Goal: Task Accomplishment & Management: Manage account settings

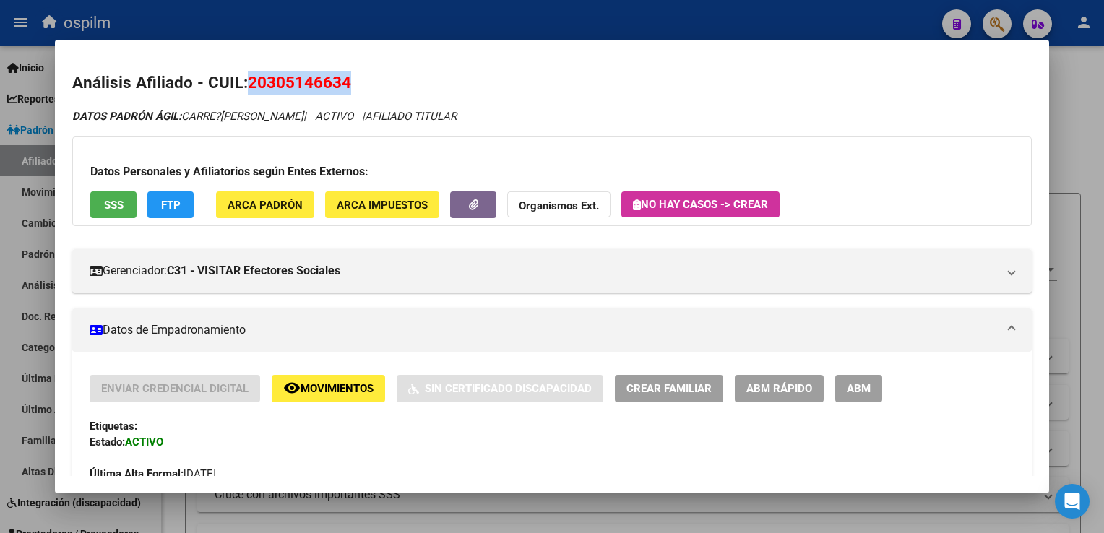
scroll to position [752, 0]
click at [1086, 189] on div at bounding box center [552, 266] width 1104 height 533
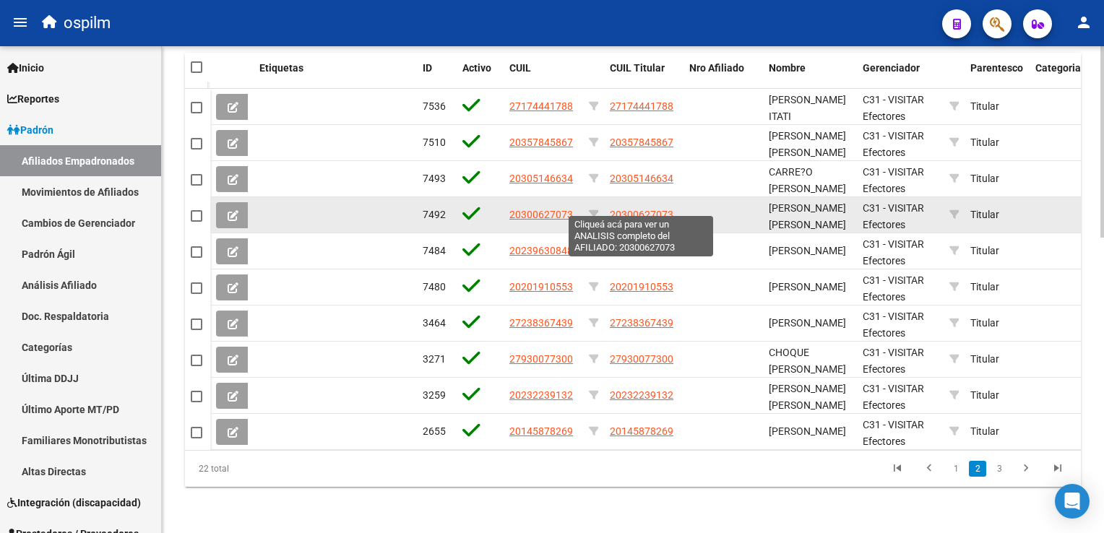
click at [640, 209] on span "20300627073" at bounding box center [642, 215] width 64 height 12
type textarea "20300627073"
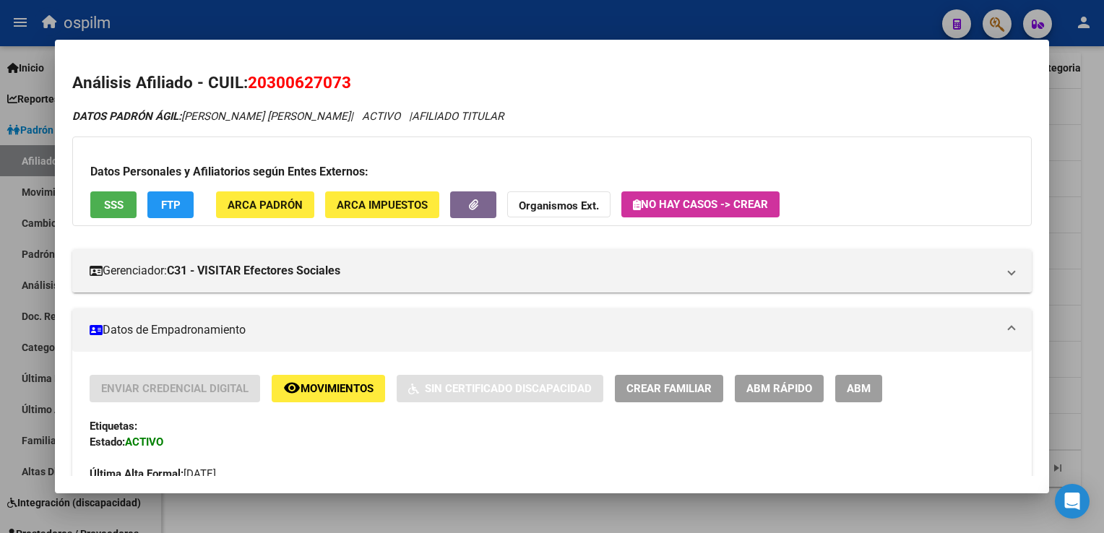
drag, startPoint x: 350, startPoint y: 83, endPoint x: 252, endPoint y: 88, distance: 98.4
click at [252, 88] on span "20300627073" at bounding box center [299, 82] width 103 height 19
copy span "20300627073"
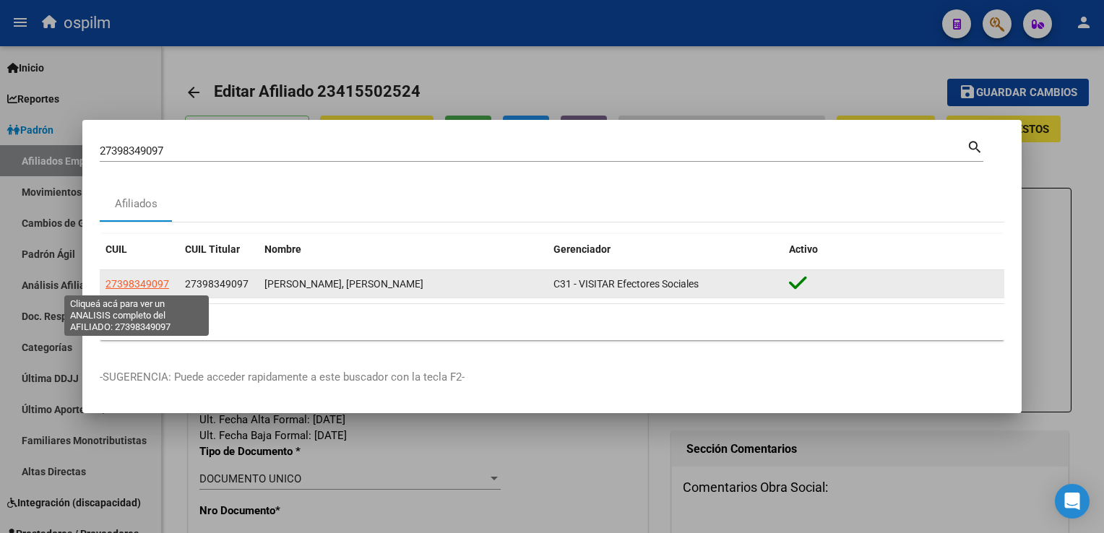
click at [125, 284] on span "27398349097" at bounding box center [138, 284] width 64 height 12
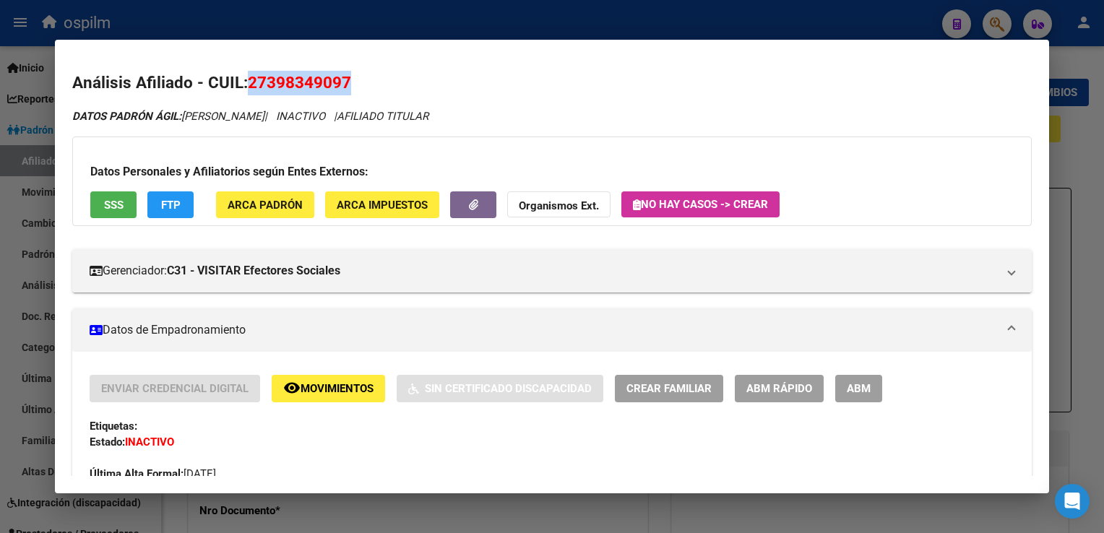
drag, startPoint x: 373, startPoint y: 72, endPoint x: 249, endPoint y: 89, distance: 124.8
click at [249, 89] on h2 "Análisis Afiliado - CUIL: 27398349097" at bounding box center [551, 83] width 959 height 25
copy span "27398349097"
click at [348, 17] on div at bounding box center [552, 266] width 1104 height 533
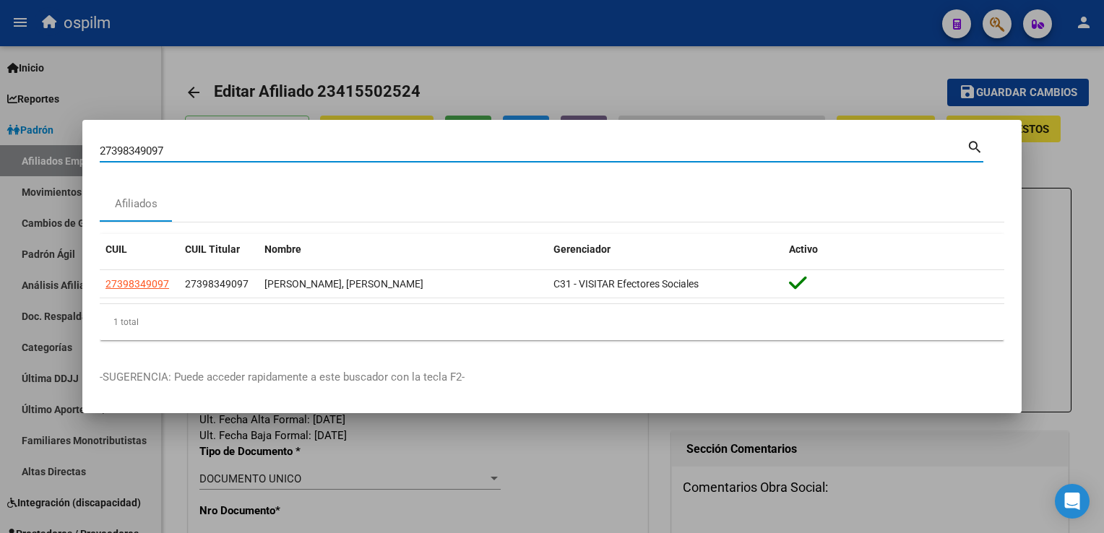
drag, startPoint x: 173, startPoint y: 149, endPoint x: 105, endPoint y: 139, distance: 69.3
click at [82, 145] on mat-dialog-content "27398349097 Buscar (apellido, dni, cuil, nro traspaso, cuit, obra social) searc…" at bounding box center [552, 244] width 940 height 215
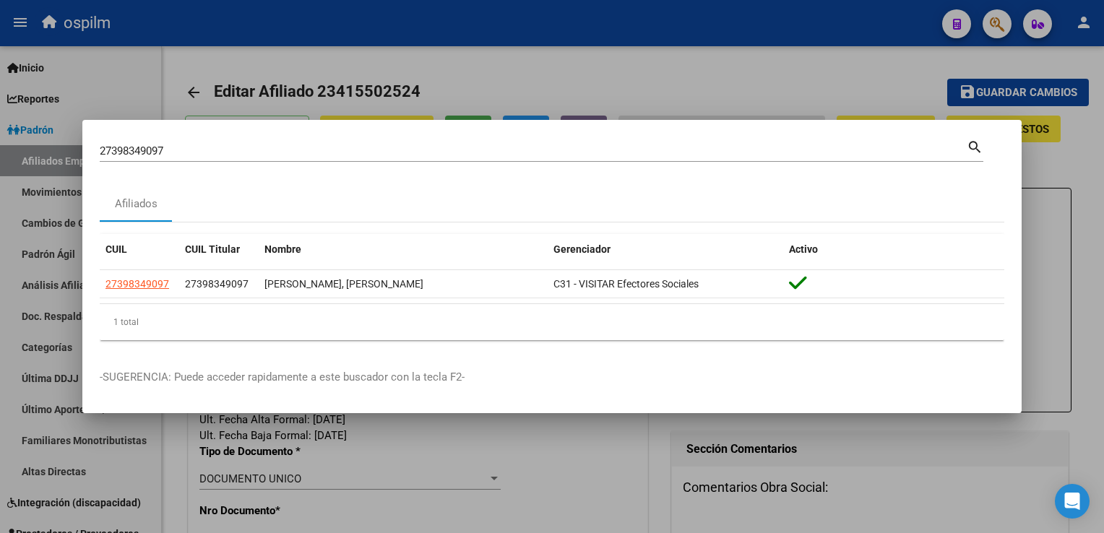
drag, startPoint x: 138, startPoint y: 143, endPoint x: 116, endPoint y: 149, distance: 22.4
click at [116, 149] on input "27398349097" at bounding box center [533, 151] width 867 height 13
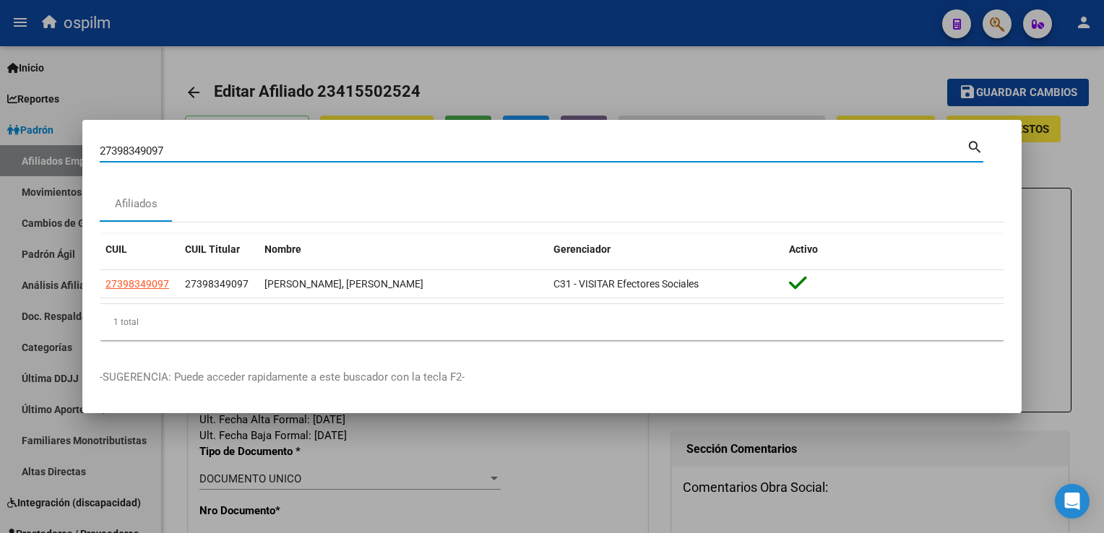
click at [116, 149] on input "27398349097" at bounding box center [533, 151] width 867 height 13
paste input "046634353"
type input "20466343537"
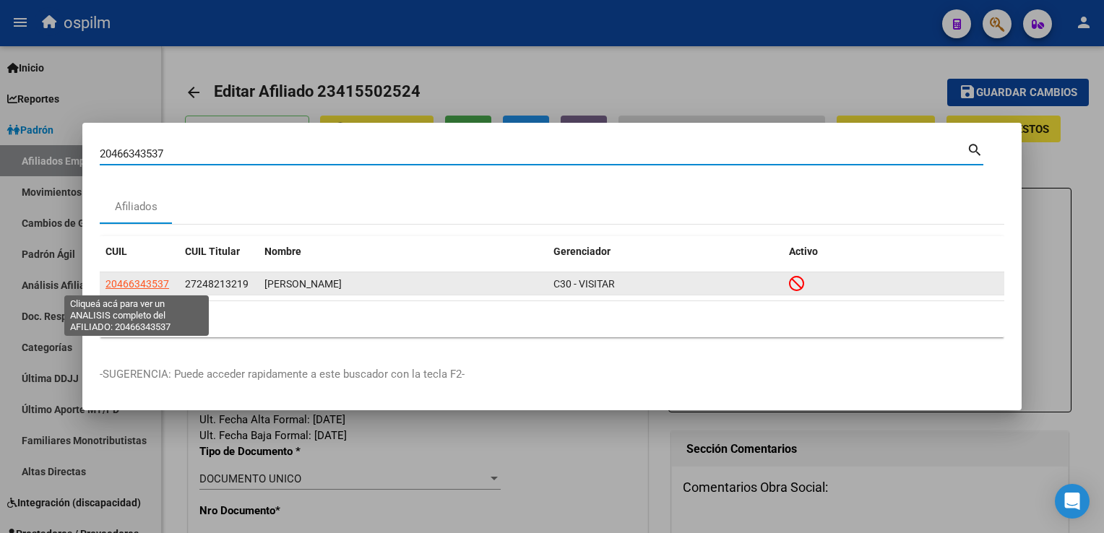
click at [147, 287] on span "20466343537" at bounding box center [138, 284] width 64 height 12
type textarea "20466343537"
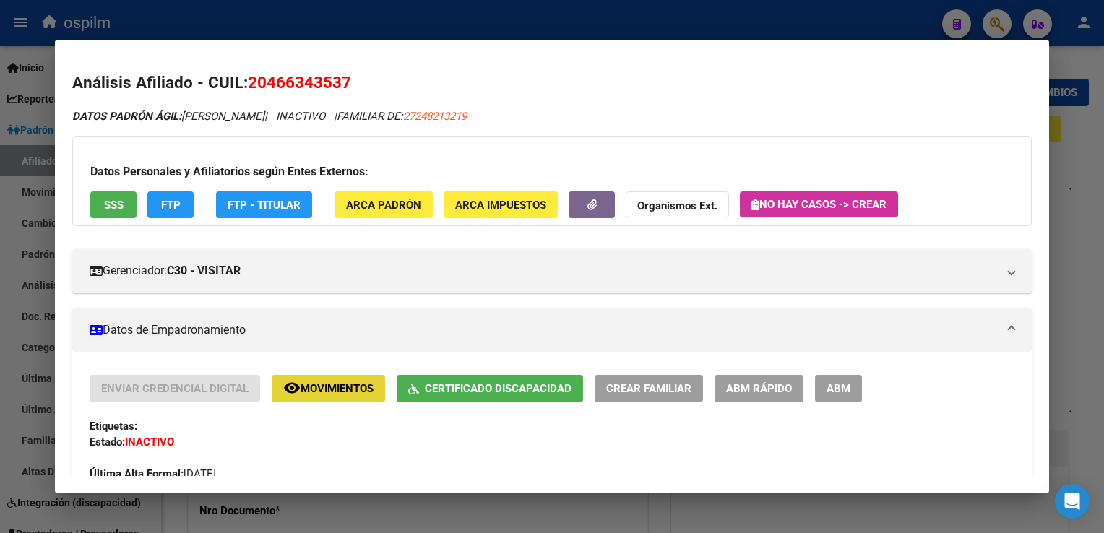
click at [301, 392] on span "Movimientos" at bounding box center [337, 389] width 73 height 13
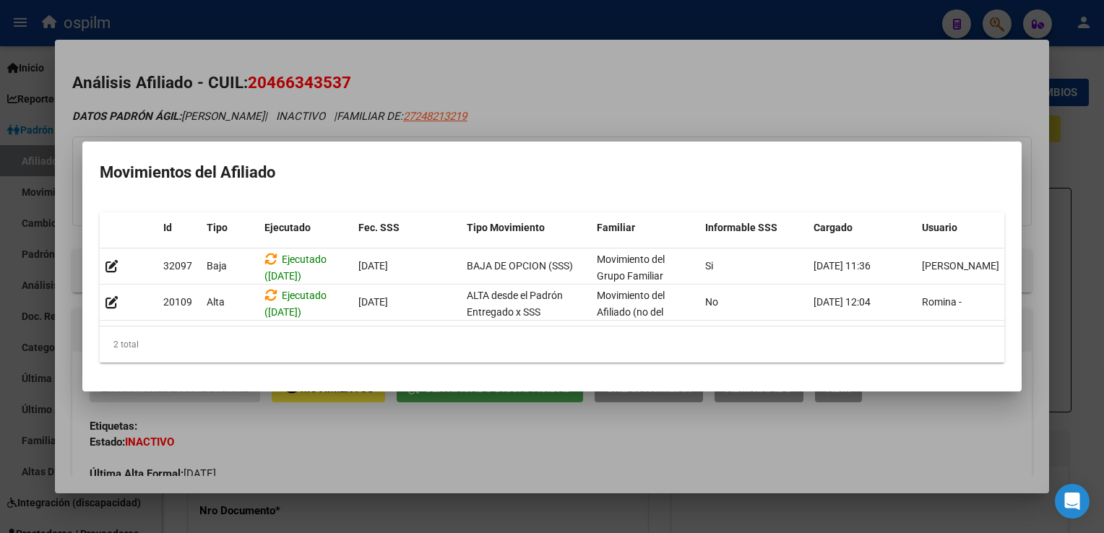
click at [645, 80] on div at bounding box center [552, 266] width 1104 height 533
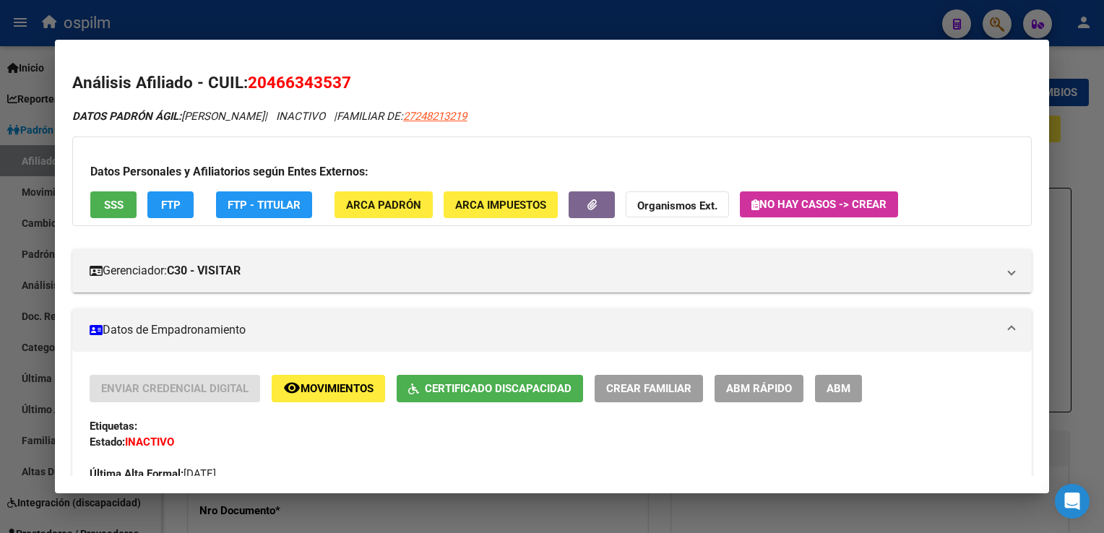
click at [344, 387] on span "Movimientos" at bounding box center [337, 389] width 73 height 13
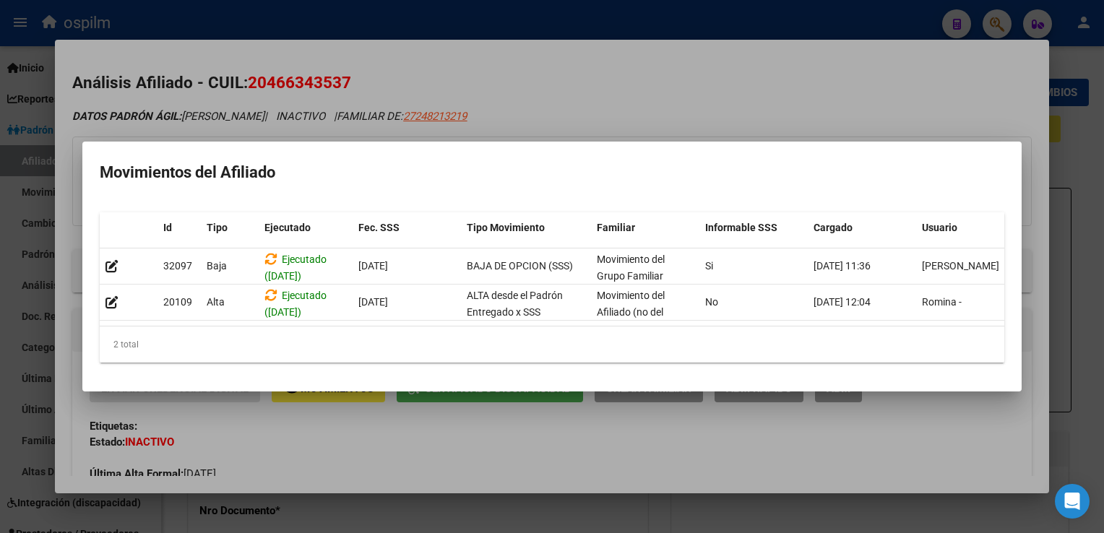
click at [584, 91] on div at bounding box center [552, 266] width 1104 height 533
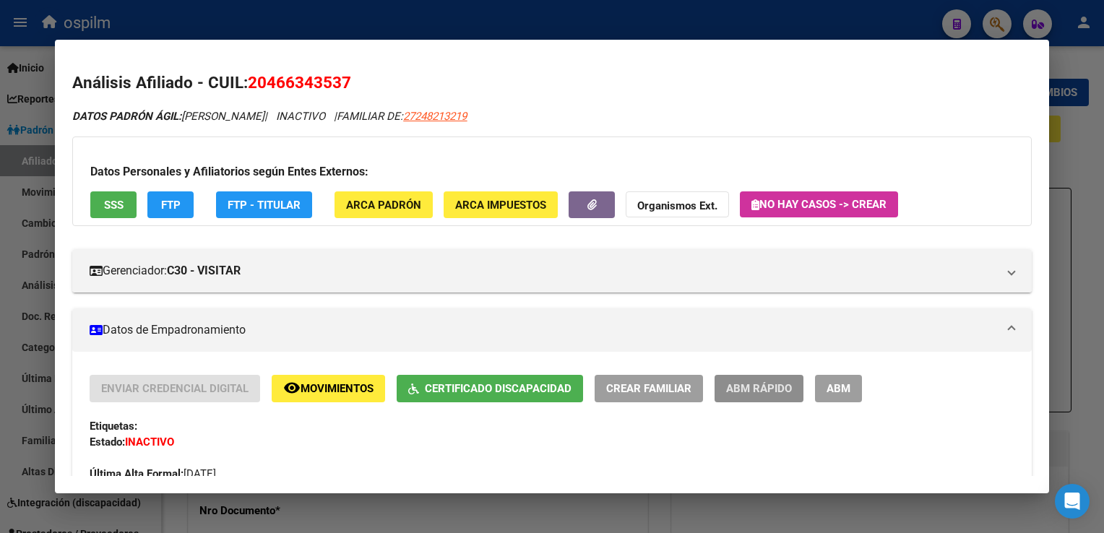
click at [763, 400] on button "ABM Rápido" at bounding box center [759, 388] width 89 height 27
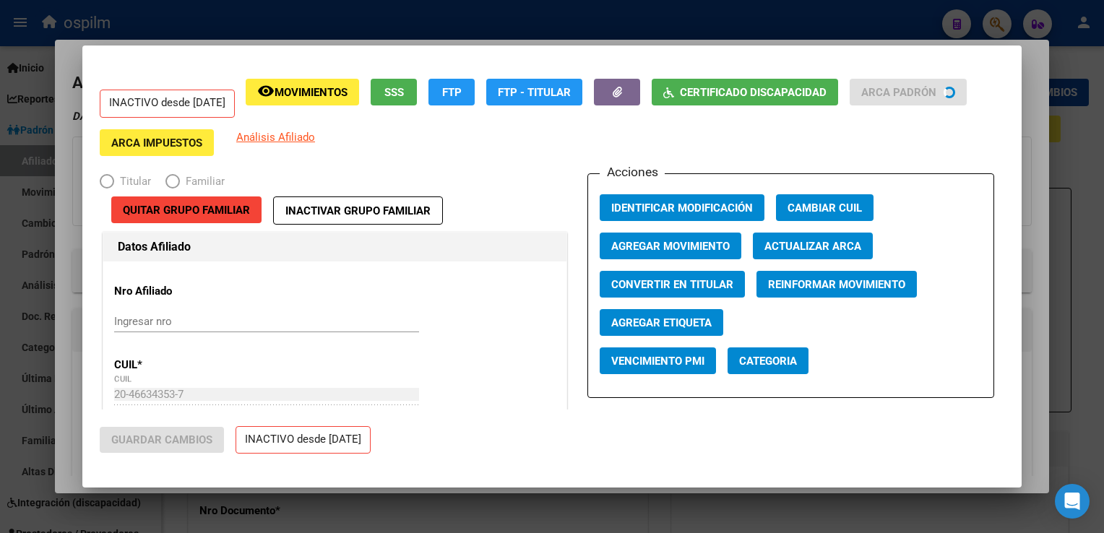
radio input "true"
type input "33-50090851-9"
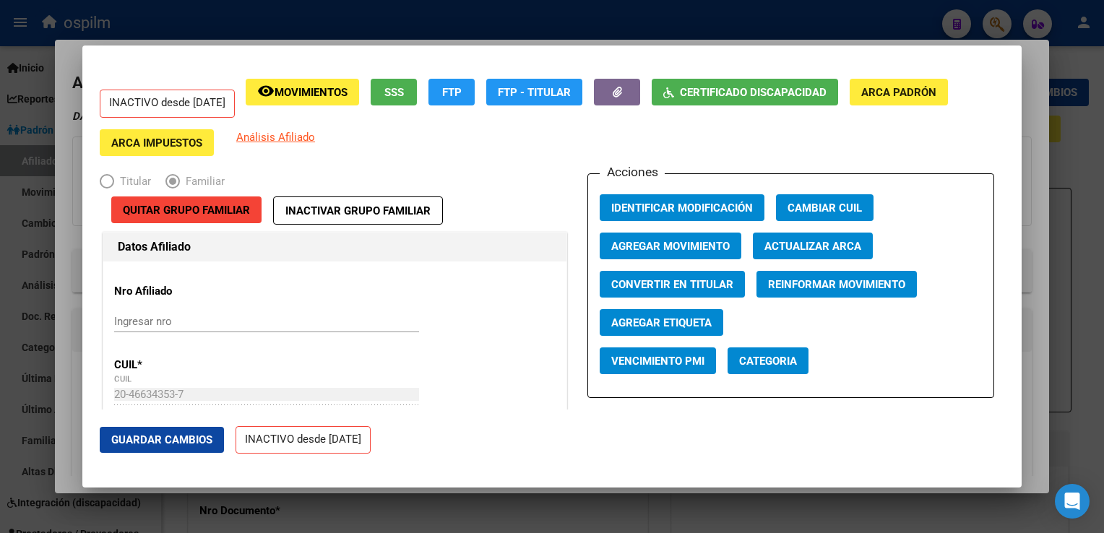
click at [1034, 97] on div at bounding box center [552, 266] width 1104 height 533
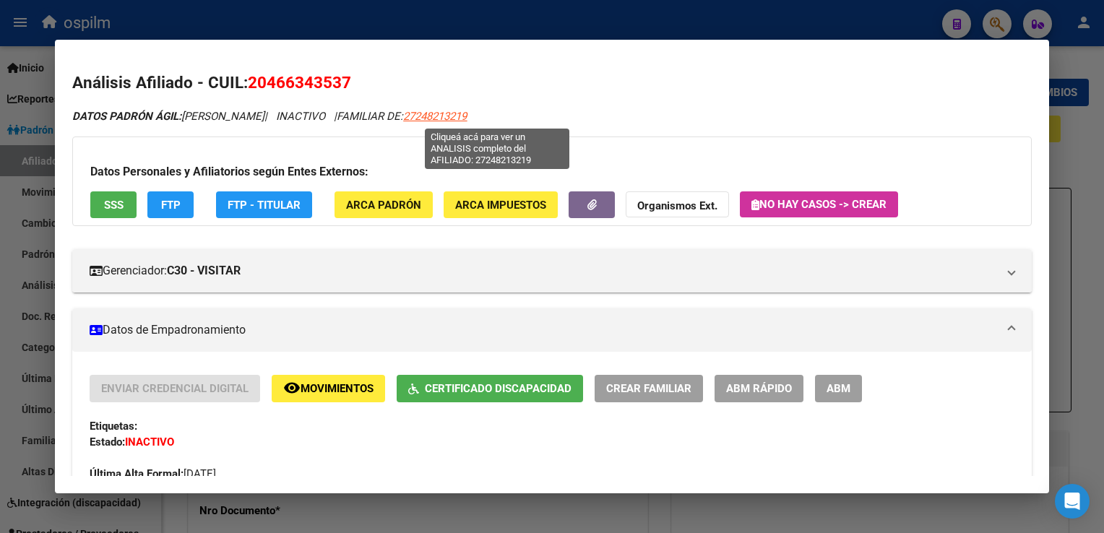
click at [467, 111] on span "27248213219" at bounding box center [435, 116] width 64 height 13
type textarea "27248213219"
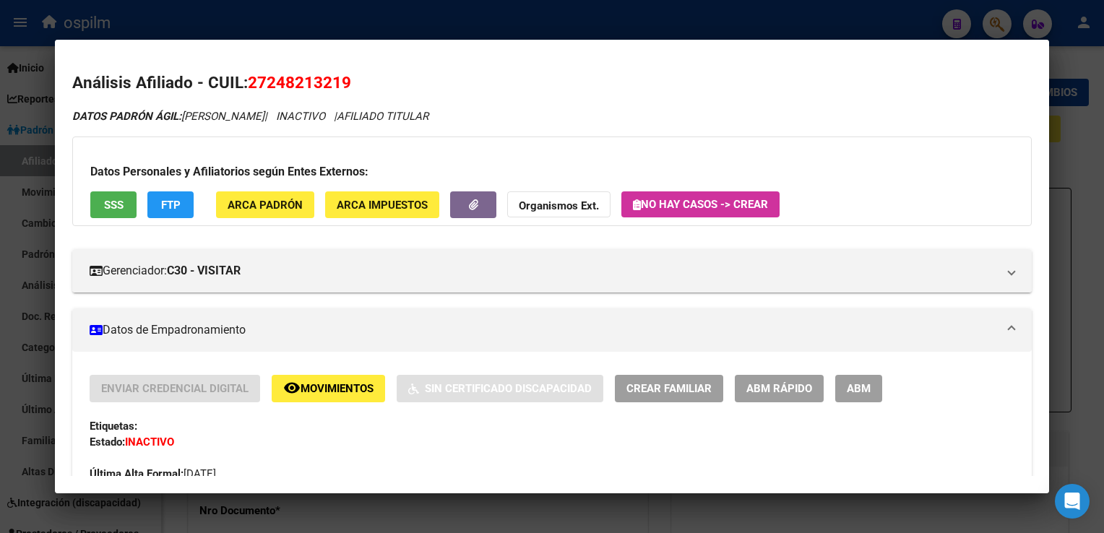
click at [290, 389] on mat-icon "remove_red_eye" at bounding box center [291, 387] width 17 height 17
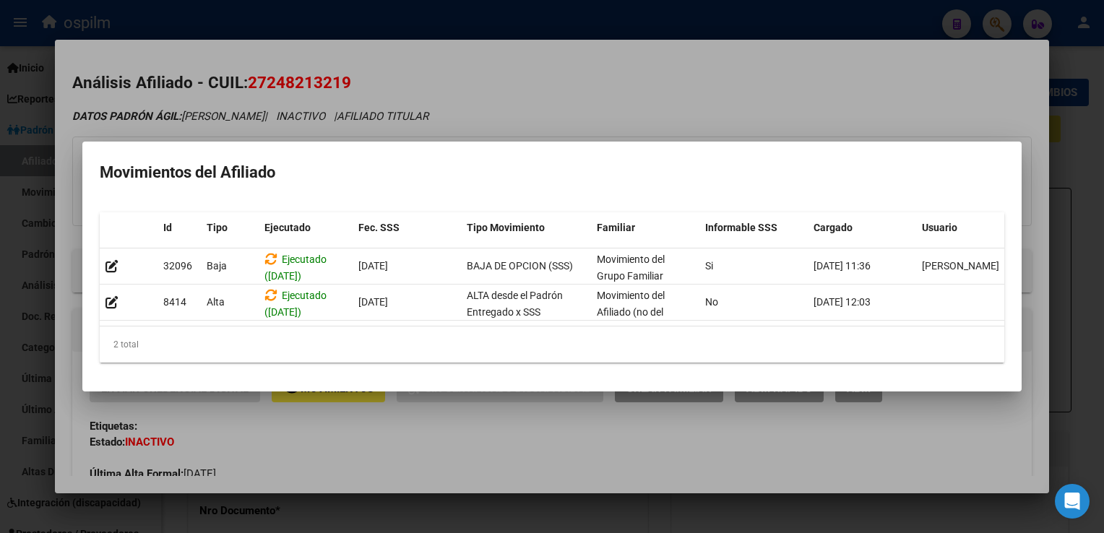
click at [630, 134] on div at bounding box center [552, 266] width 1104 height 533
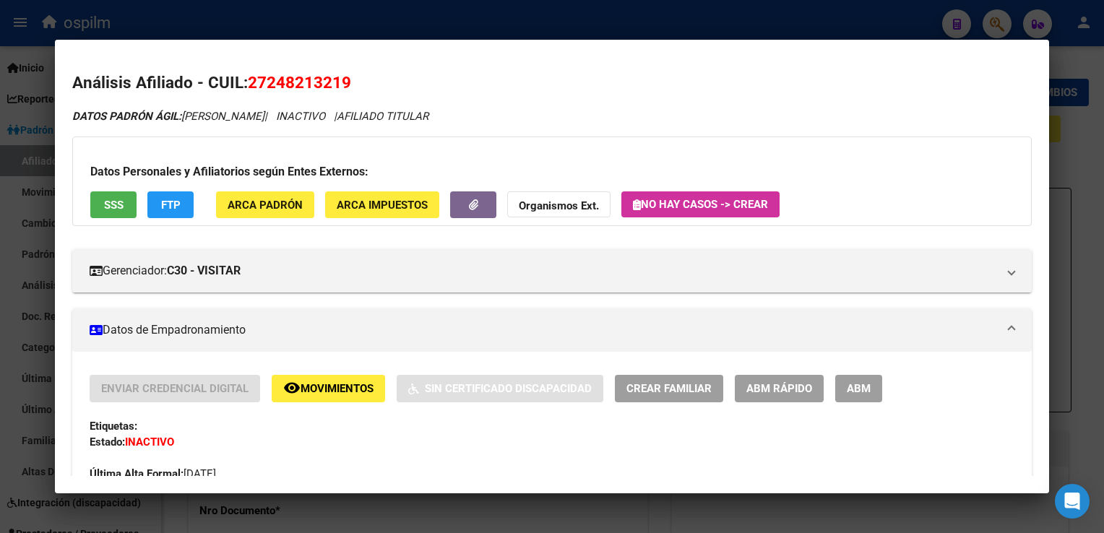
click at [765, 386] on span "ABM Rápido" at bounding box center [780, 389] width 66 height 13
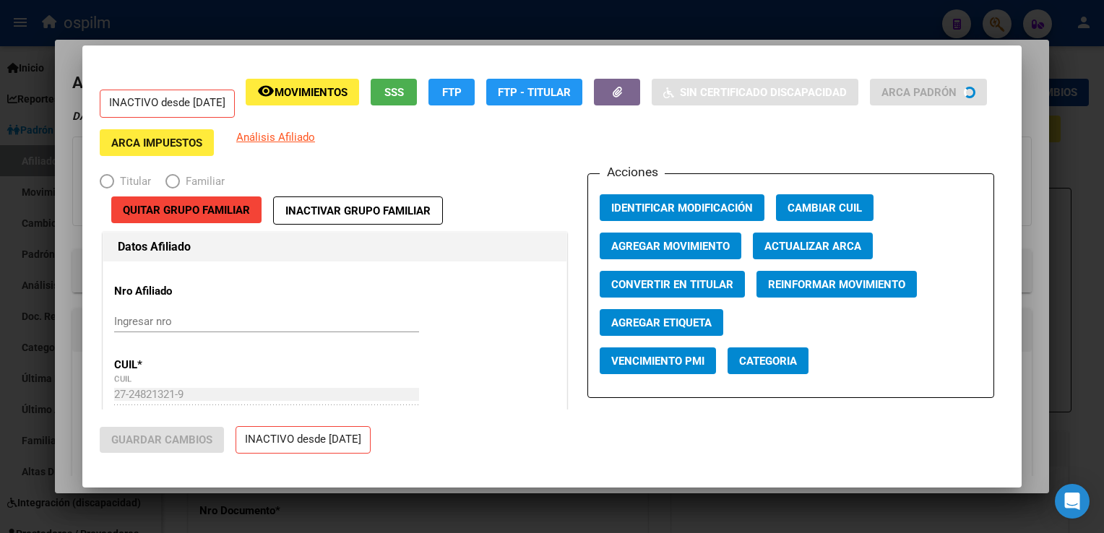
radio input "true"
type input "33-50090851-9"
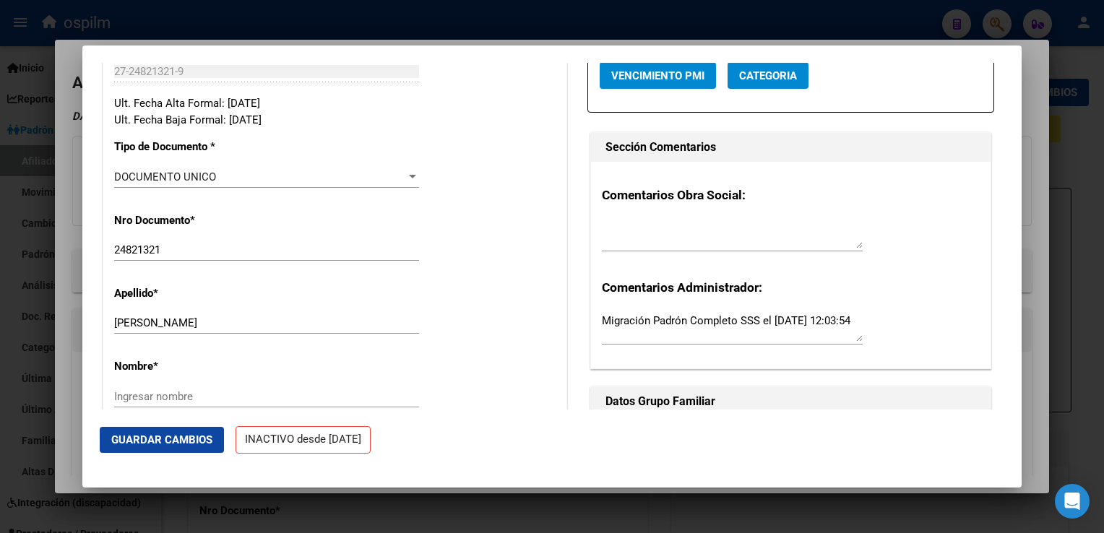
scroll to position [333, 0]
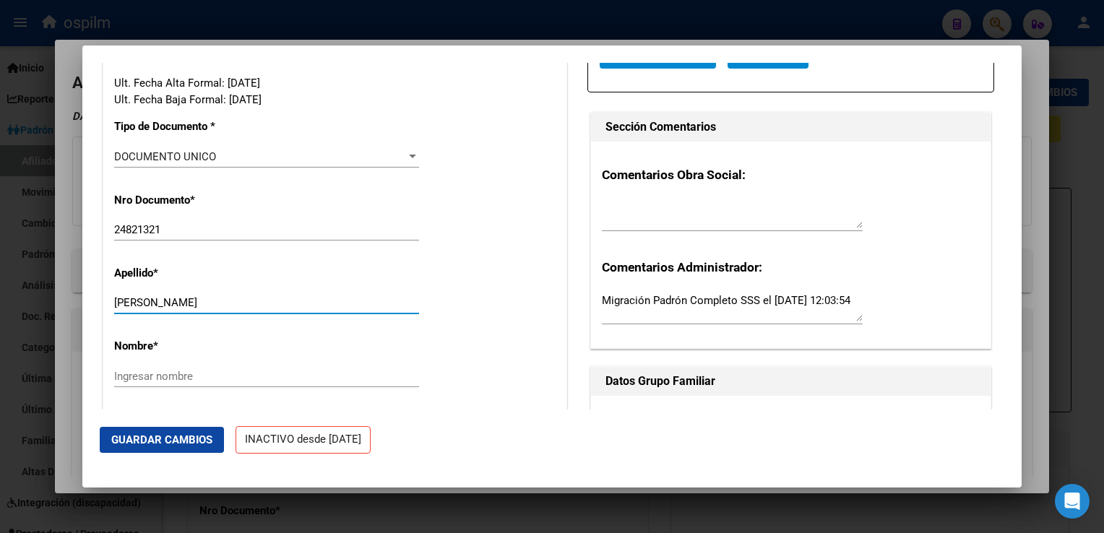
drag, startPoint x: 162, startPoint y: 311, endPoint x: 212, endPoint y: 312, distance: 50.6
click at [257, 306] on input "[PERSON_NAME]" at bounding box center [266, 302] width 305 height 13
type input "[PERSON_NAME]"
click at [127, 383] on input "Ingresar nombre" at bounding box center [266, 376] width 305 height 13
paste input "[PERSON_NAME]"
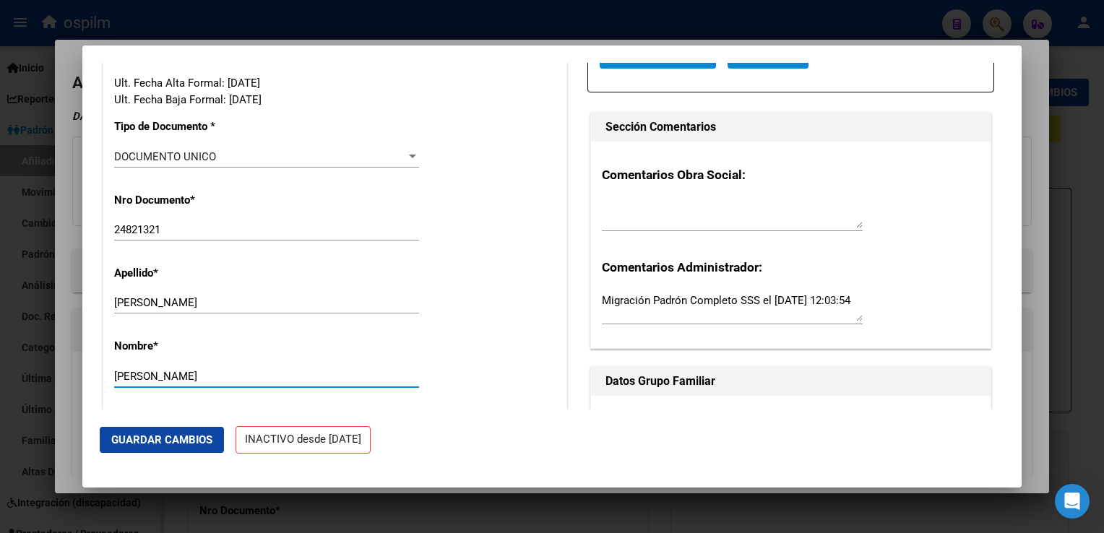
scroll to position [0, 0]
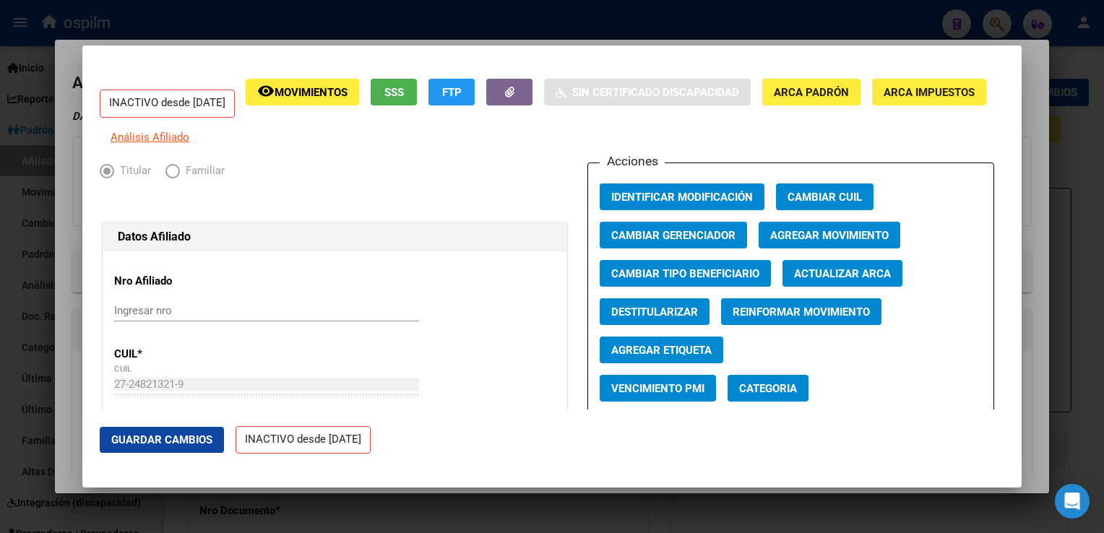
type input "[PERSON_NAME]"
click at [786, 242] on span "Agregar Movimiento" at bounding box center [829, 235] width 119 height 13
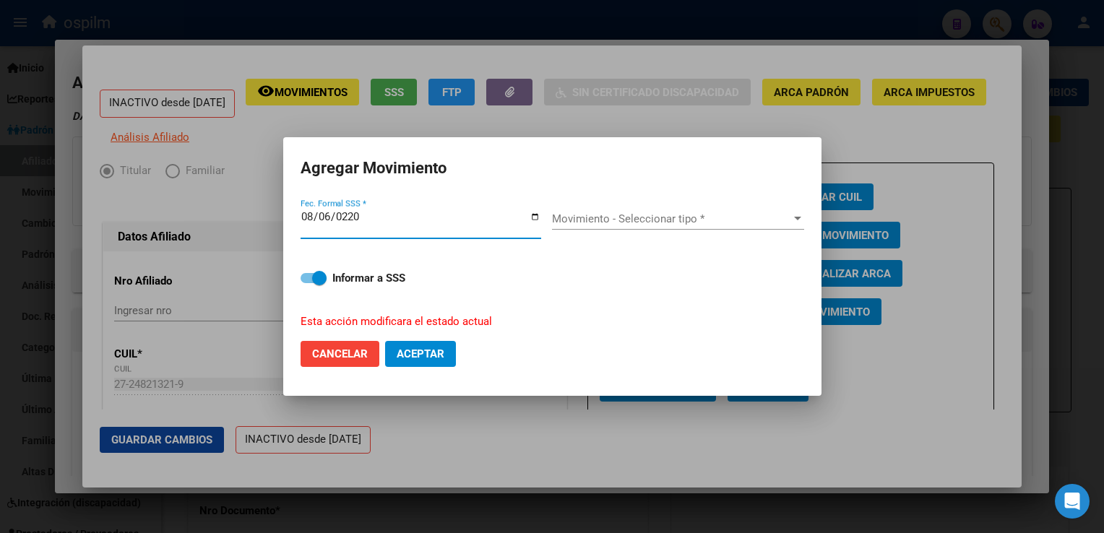
type input "[DATE]"
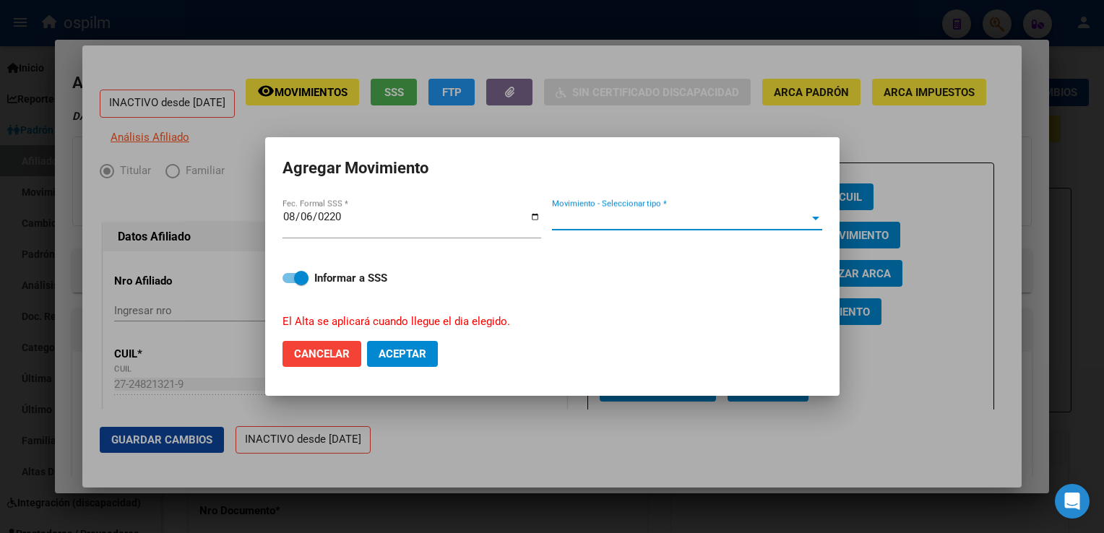
click at [721, 216] on span "Movimiento - Seleccionar tipo *" at bounding box center [680, 218] width 257 height 13
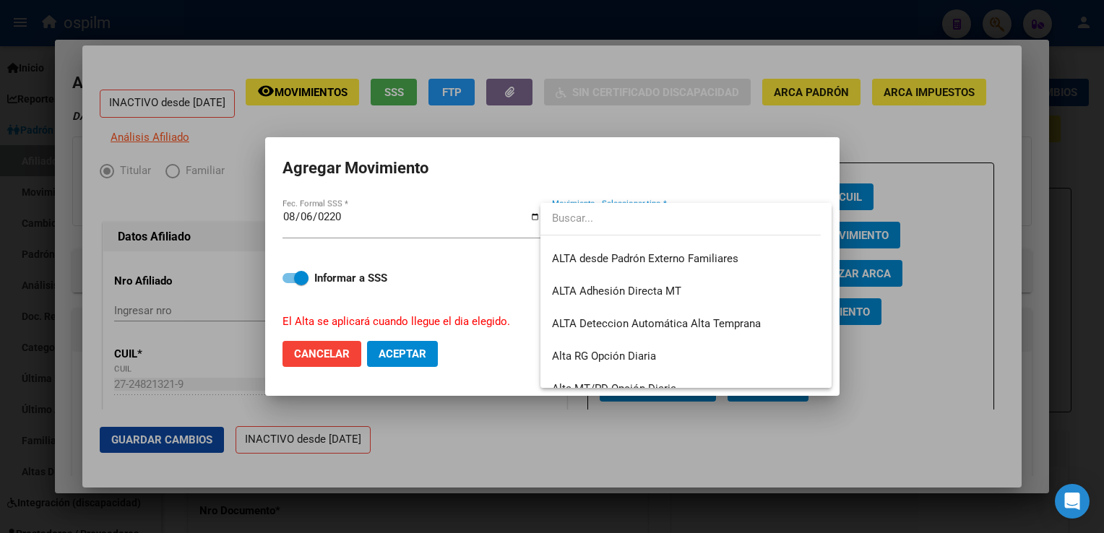
scroll to position [497, 0]
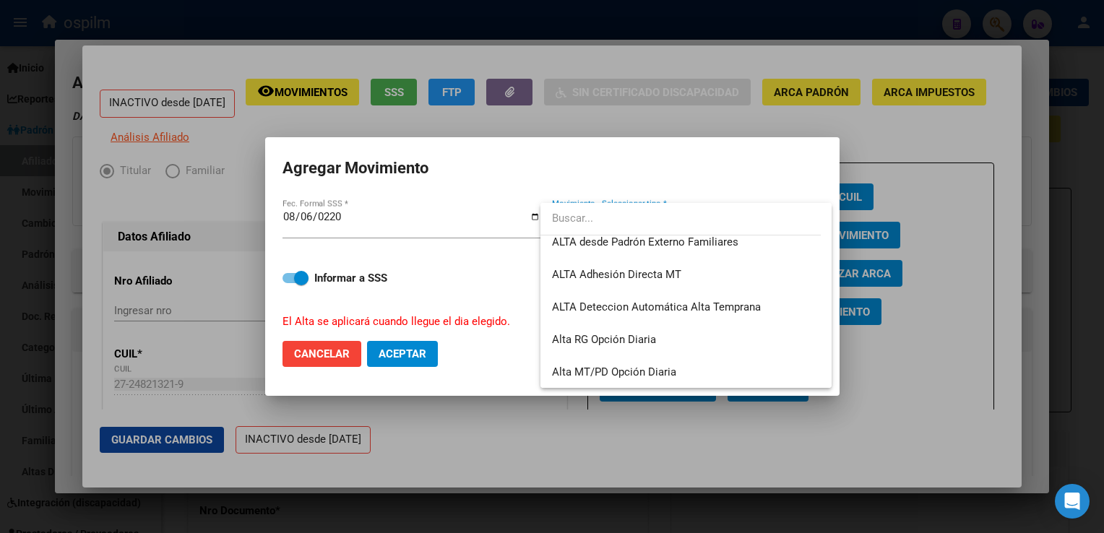
click at [831, 315] on div "20466343537 Buscar (apellido, dni, cuil, nro traspaso, cuit, obra social) searc…" at bounding box center [552, 266] width 1104 height 533
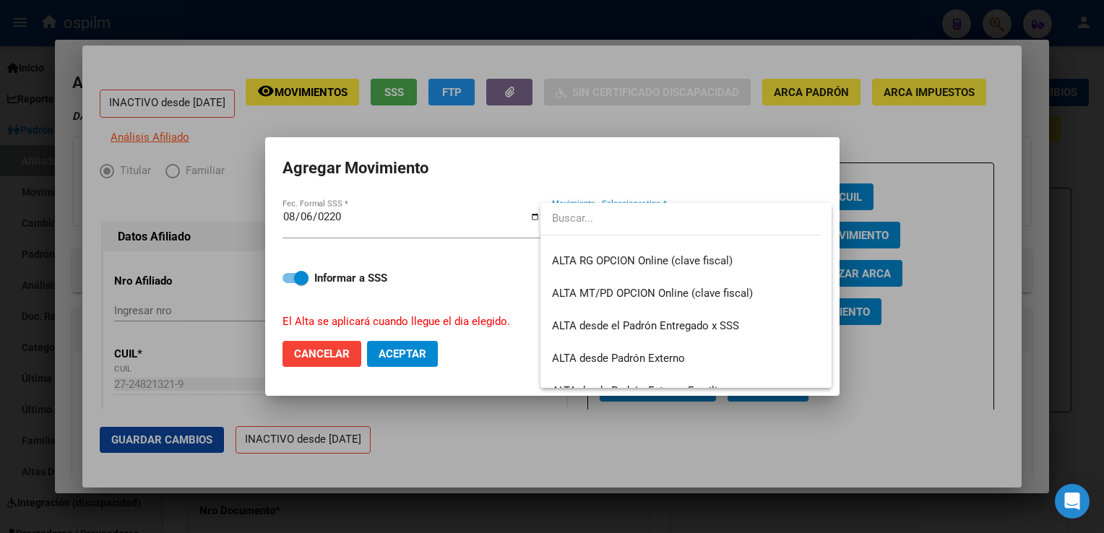
scroll to position [335, 0]
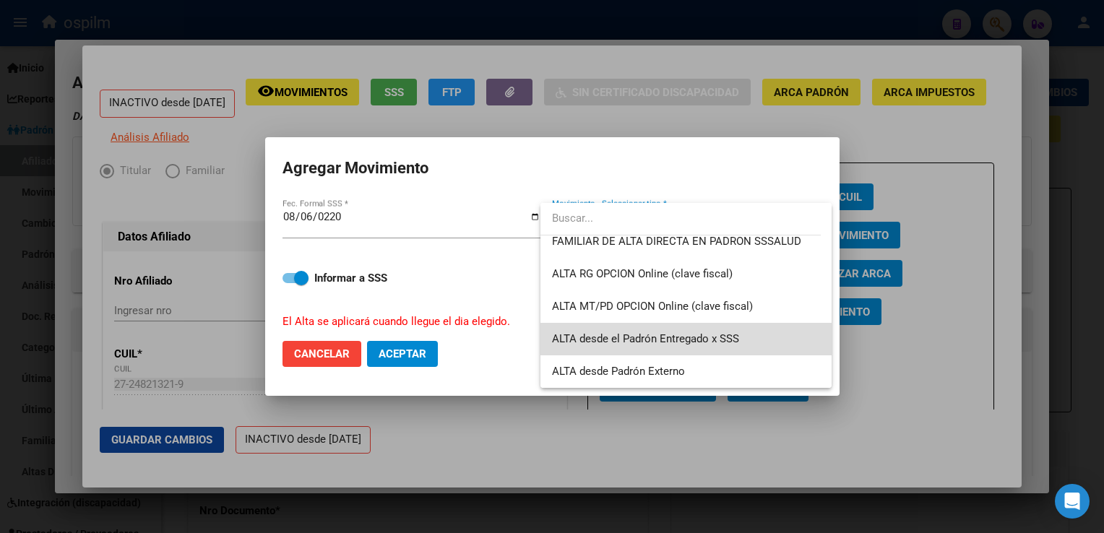
click at [804, 331] on span "ALTA desde el Padrón Entregado x SSS" at bounding box center [686, 339] width 268 height 33
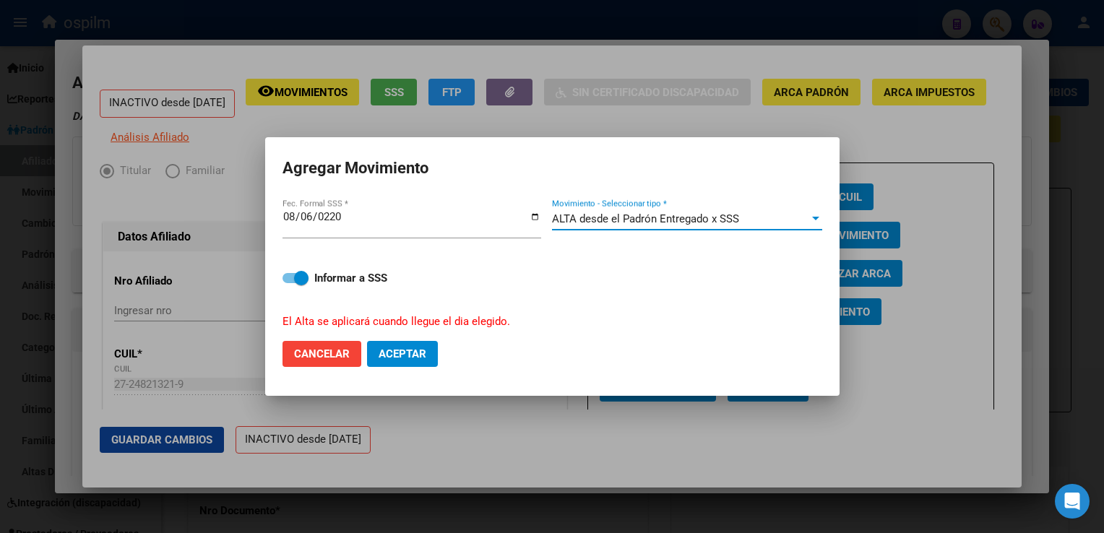
click at [725, 220] on span "ALTA desde el Padrón Entregado x SSS" at bounding box center [645, 218] width 187 height 13
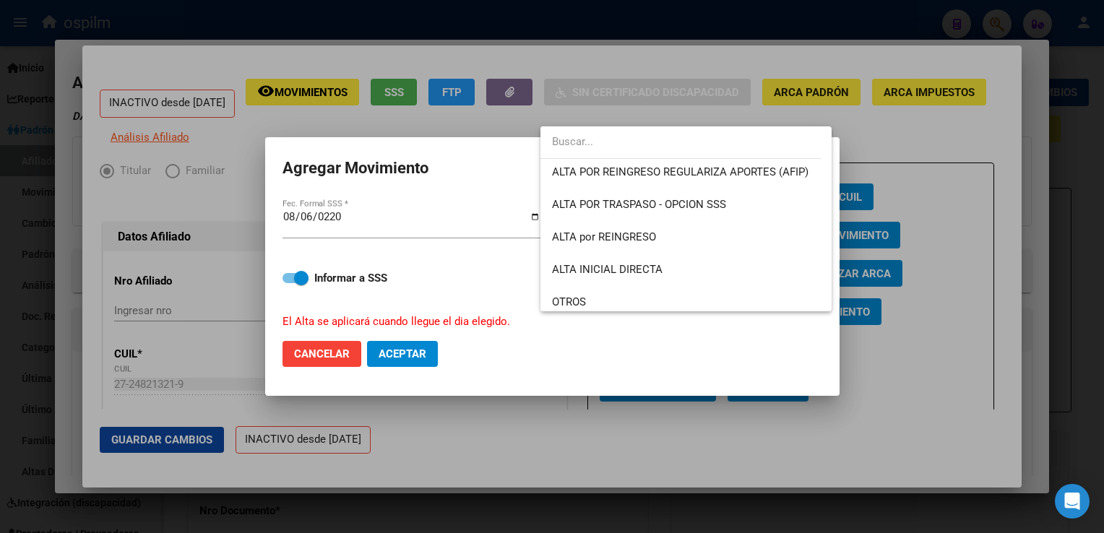
scroll to position [0, 0]
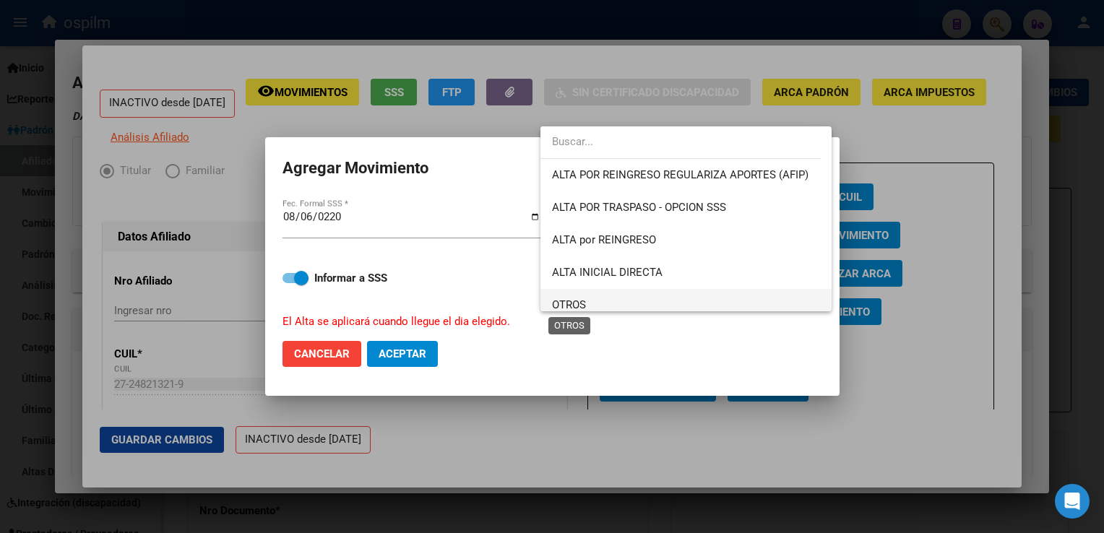
click at [570, 305] on span "OTROS" at bounding box center [569, 305] width 34 height 13
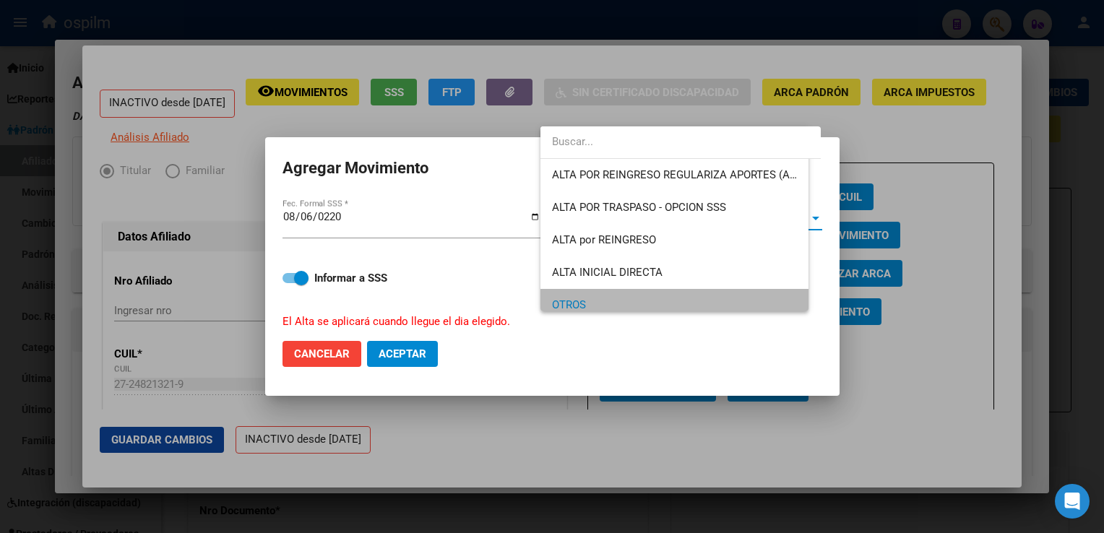
scroll to position [9, 0]
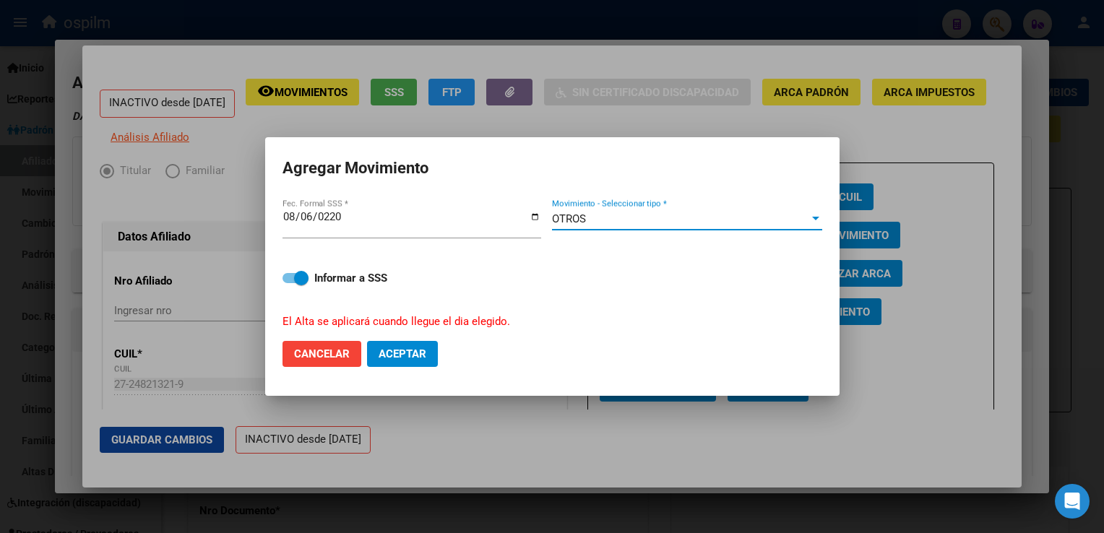
click at [413, 357] on span "Aceptar" at bounding box center [403, 354] width 48 height 13
checkbox input "false"
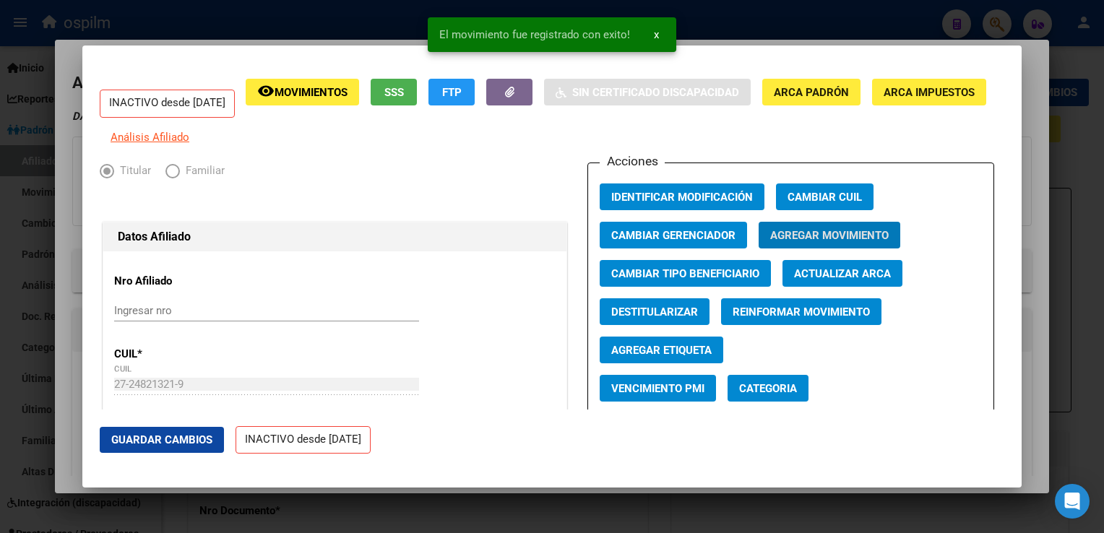
click at [137, 441] on span "Guardar Cambios" at bounding box center [161, 440] width 101 height 13
click at [1024, 148] on div at bounding box center [552, 266] width 1104 height 533
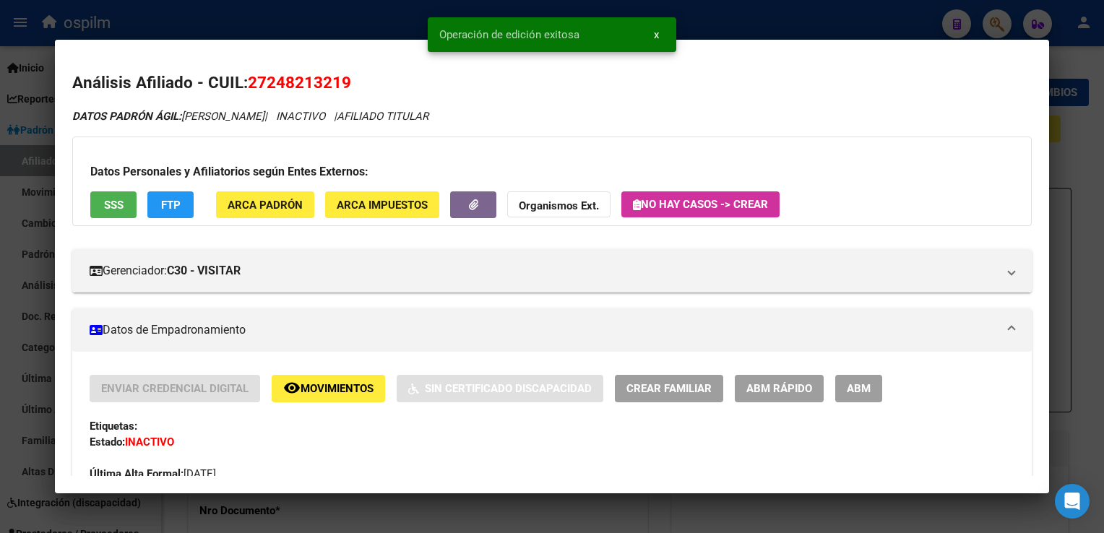
click at [1088, 147] on div at bounding box center [552, 266] width 1104 height 533
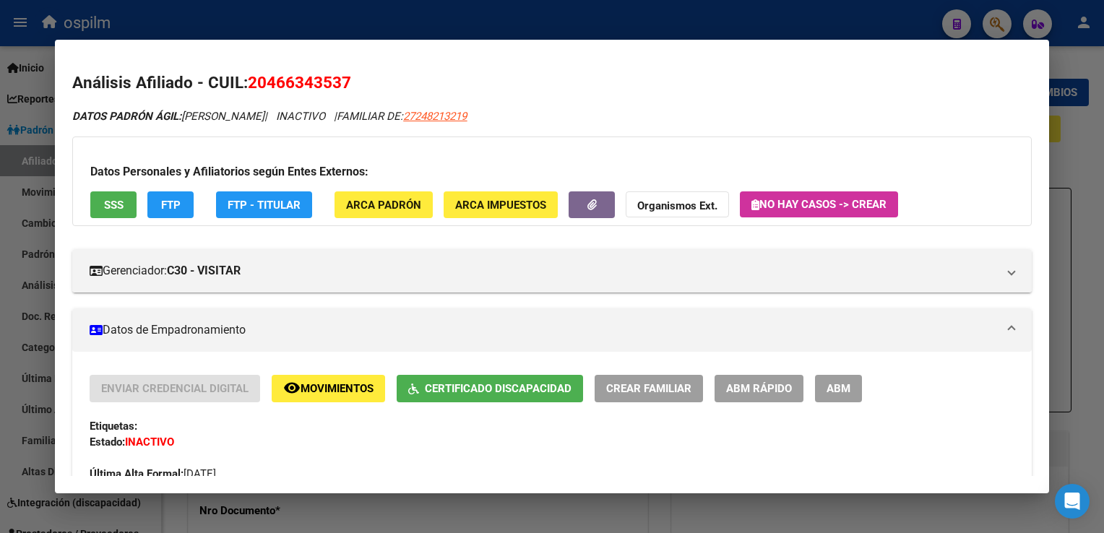
click at [1086, 169] on div at bounding box center [552, 266] width 1104 height 533
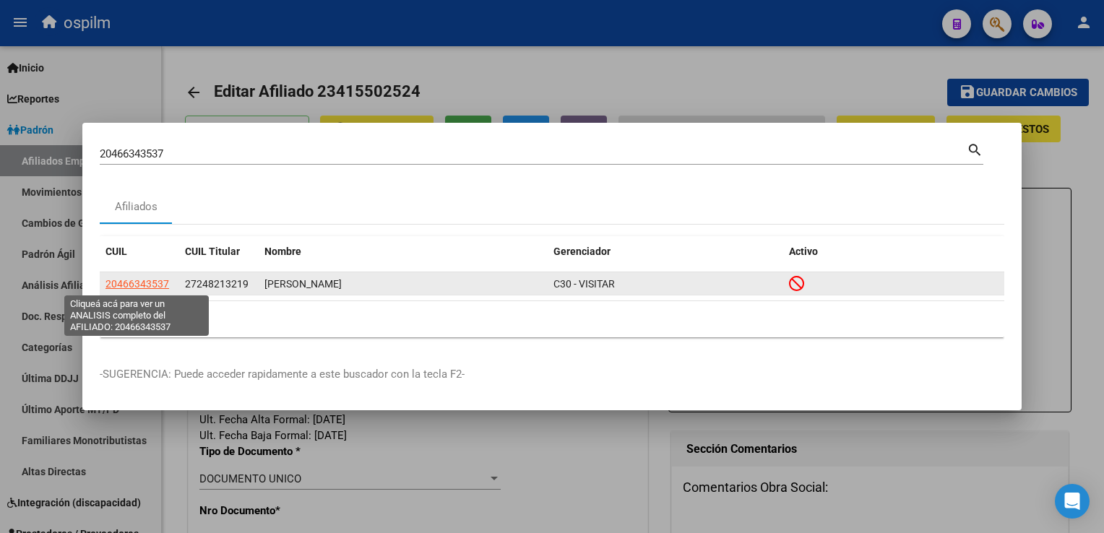
click at [129, 289] on span "20466343537" at bounding box center [138, 284] width 64 height 12
type textarea "20466343537"
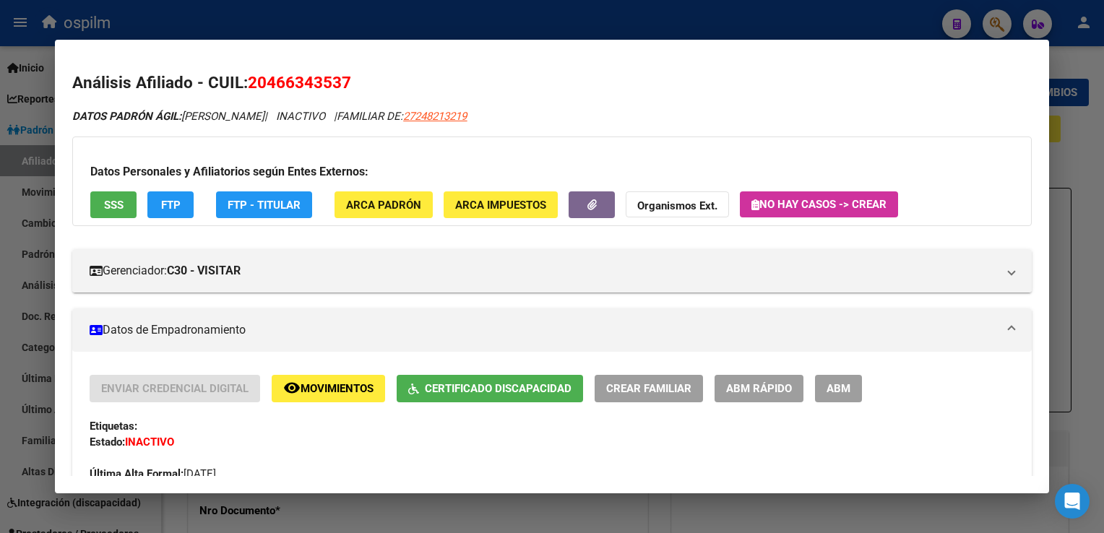
click at [326, 392] on span "Movimientos" at bounding box center [337, 389] width 73 height 13
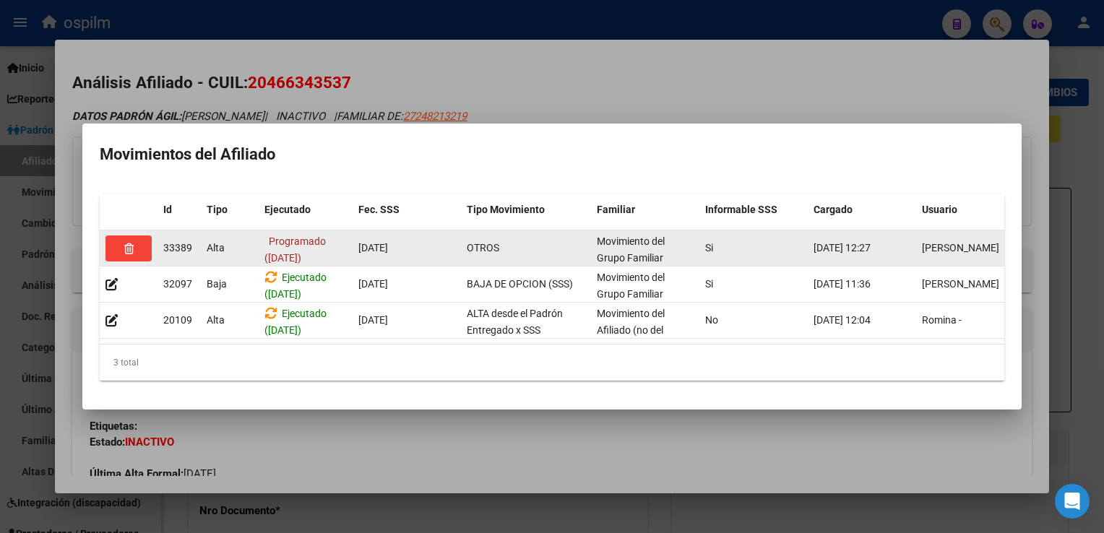
click at [122, 241] on button "button" at bounding box center [129, 249] width 46 height 26
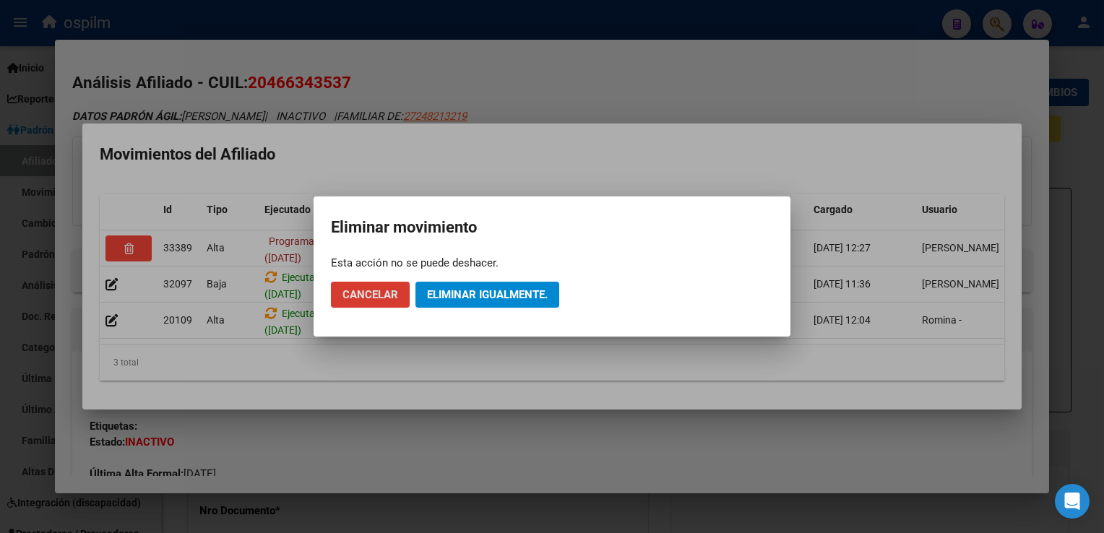
click at [455, 293] on span "Eliminar igualmente." at bounding box center [487, 294] width 121 height 13
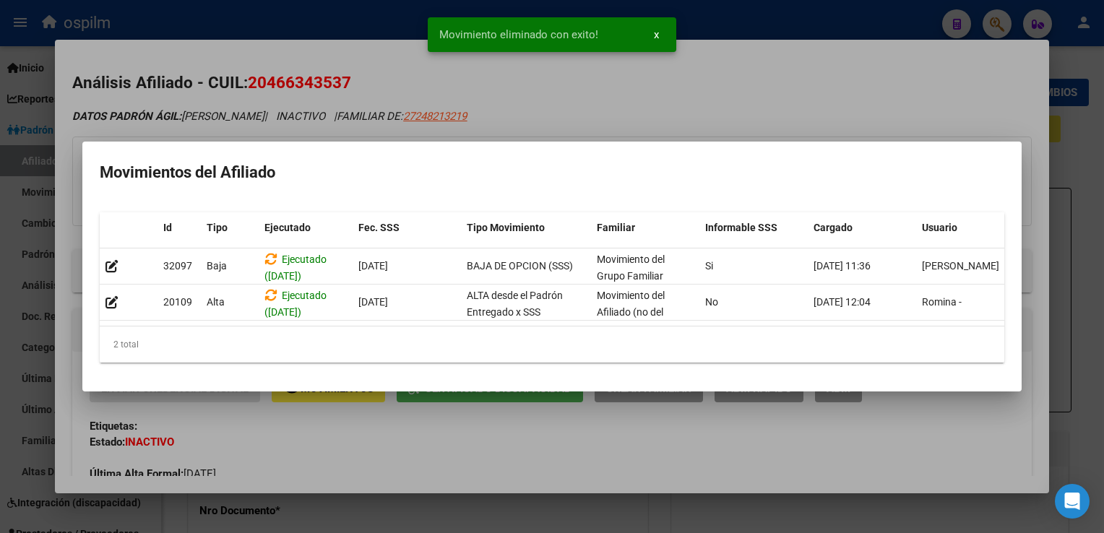
click at [724, 100] on div at bounding box center [552, 266] width 1104 height 533
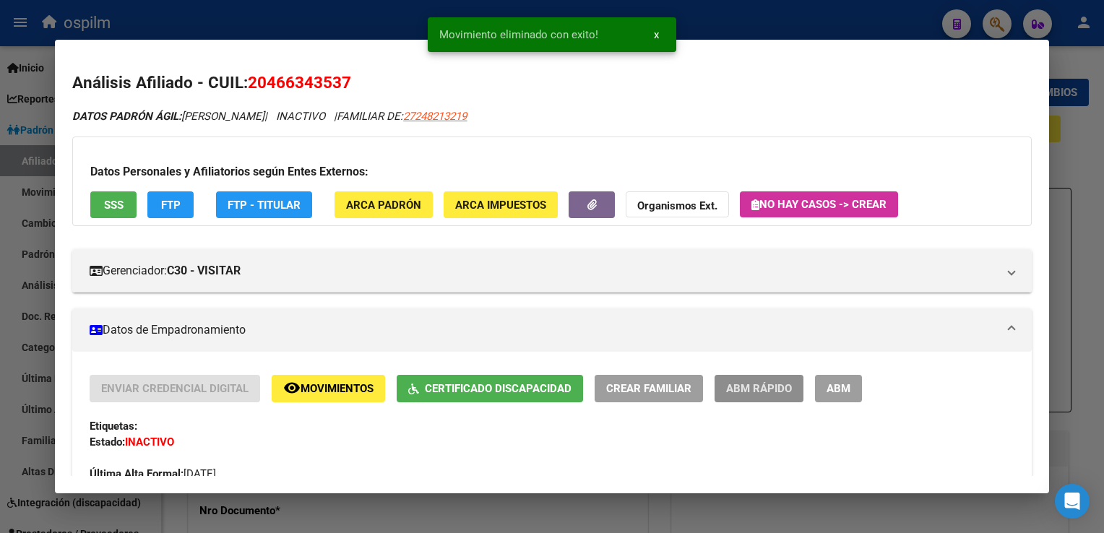
click at [754, 384] on span "ABM Rápido" at bounding box center [759, 389] width 66 height 13
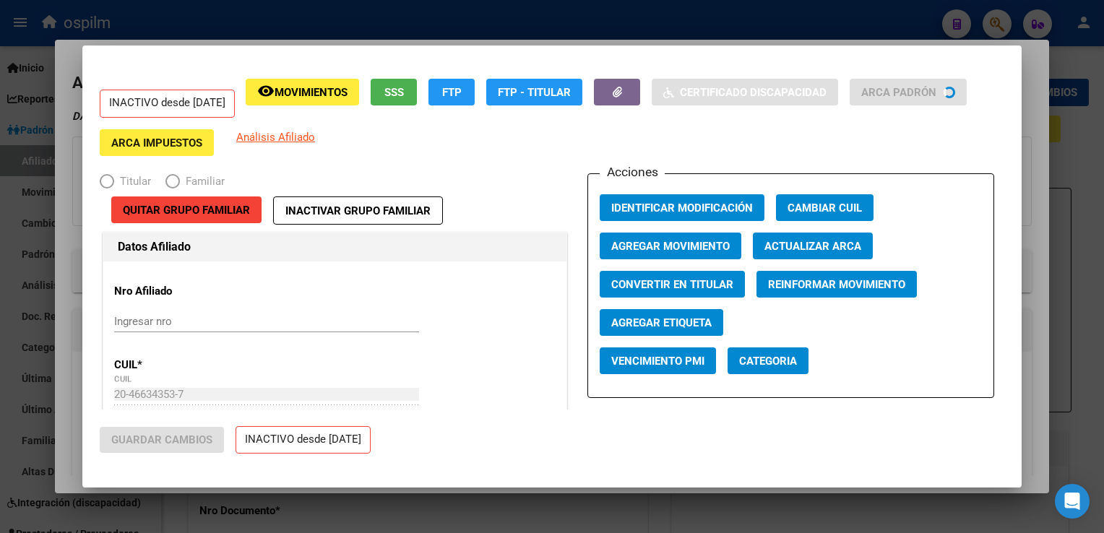
radio input "true"
type input "33-50090851-9"
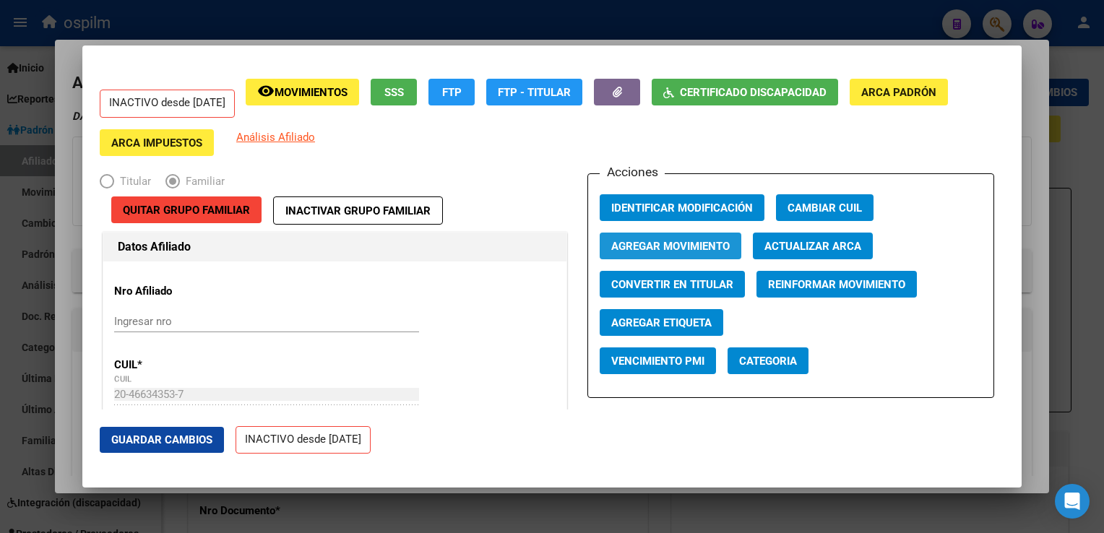
click at [692, 247] on span "Agregar Movimiento" at bounding box center [670, 246] width 119 height 13
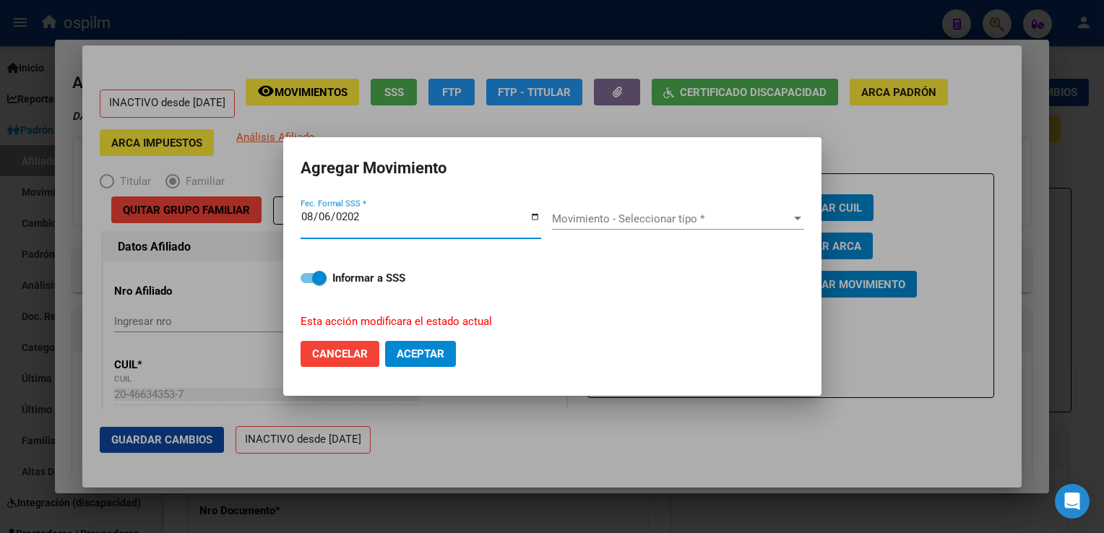
type input "[DATE]"
click at [715, 218] on span "Movimiento - Seleccionar tipo *" at bounding box center [671, 218] width 239 height 13
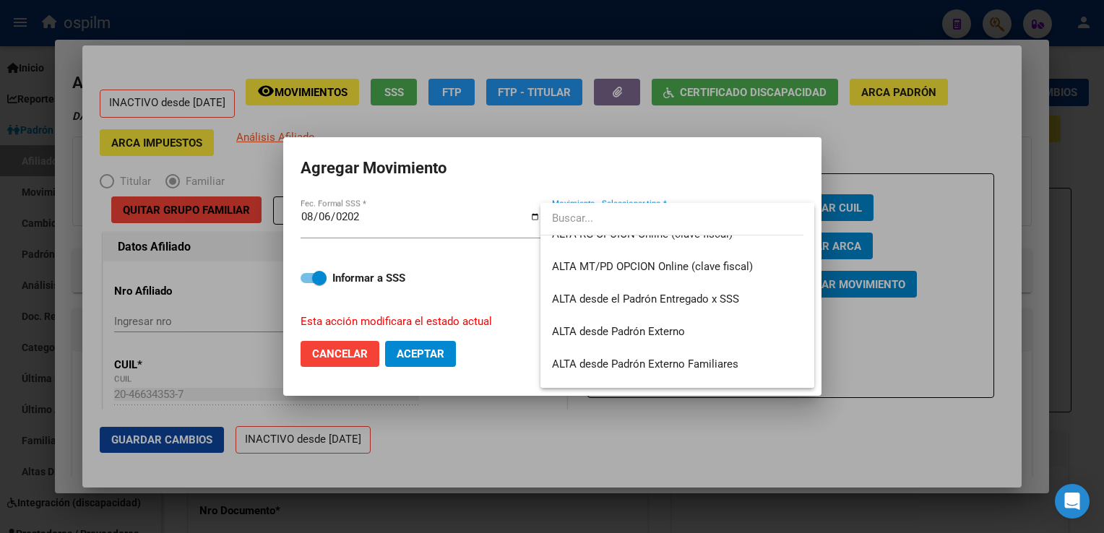
scroll to position [338, 0]
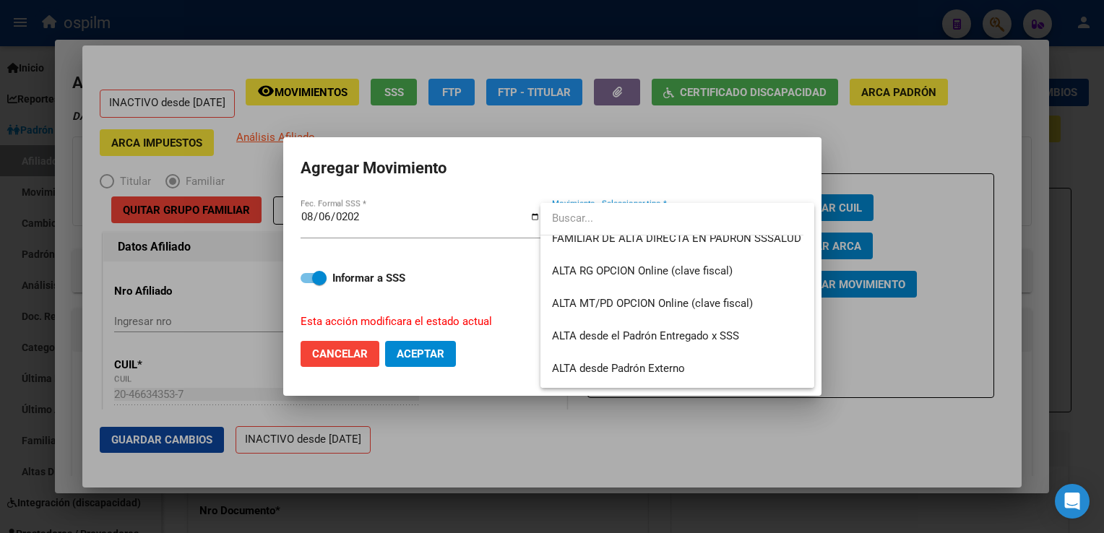
drag, startPoint x: 813, startPoint y: 283, endPoint x: 809, endPoint y: 262, distance: 21.3
click at [809, 262] on div "20466343537 Buscar (apellido, dni, cuil, nro traspaso, cuit, obra social) searc…" at bounding box center [552, 266] width 1104 height 533
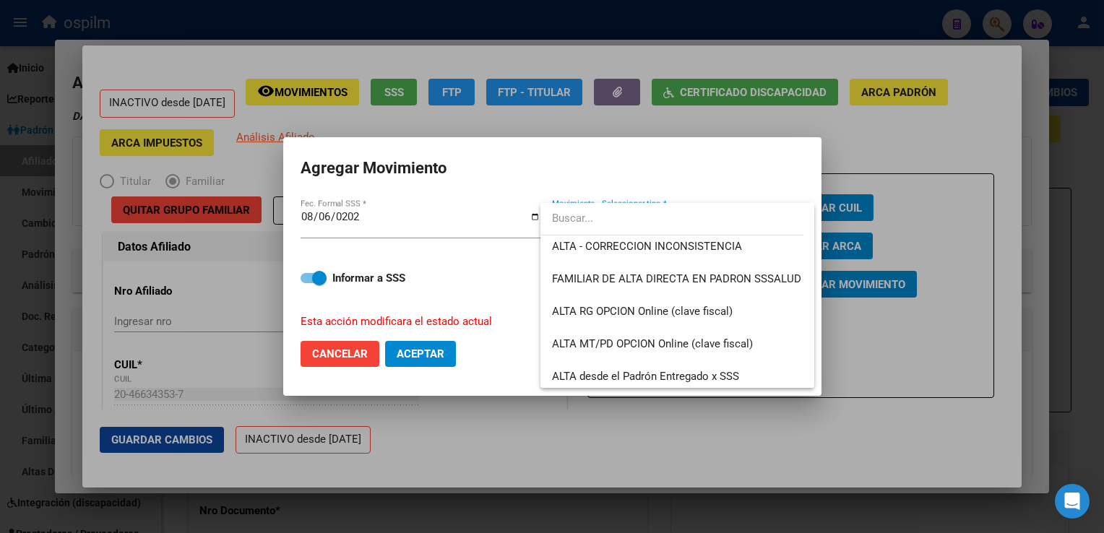
scroll to position [283, 0]
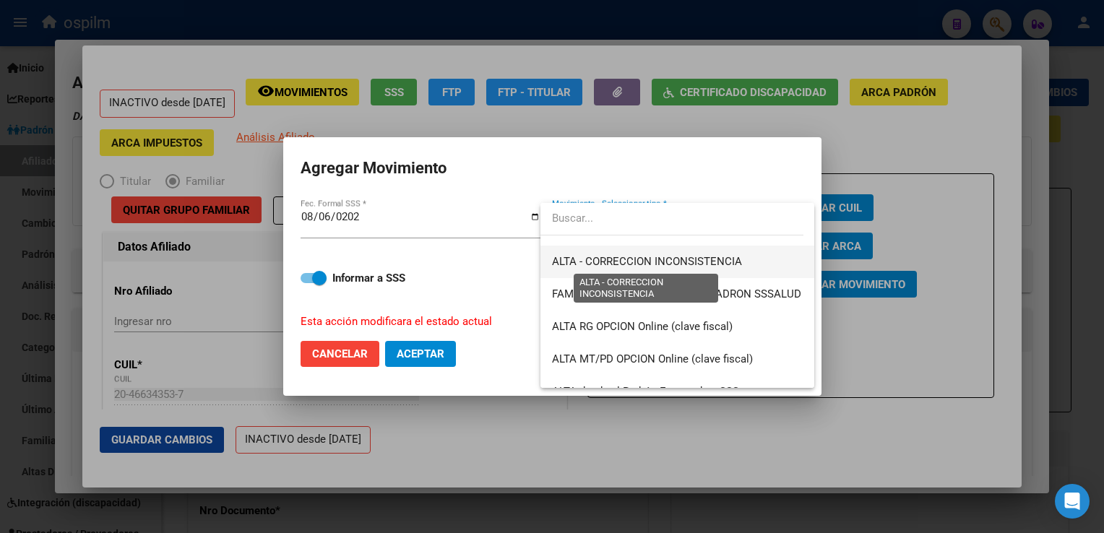
click at [645, 264] on span "ALTA - CORRECCION INCONSISTENCIA" at bounding box center [647, 261] width 190 height 13
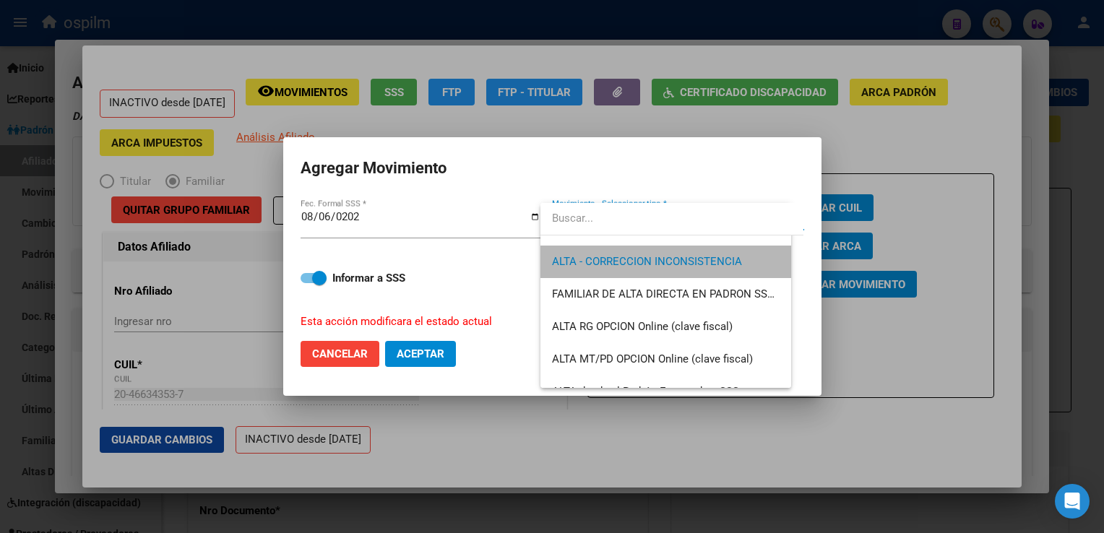
scroll to position [292, 0]
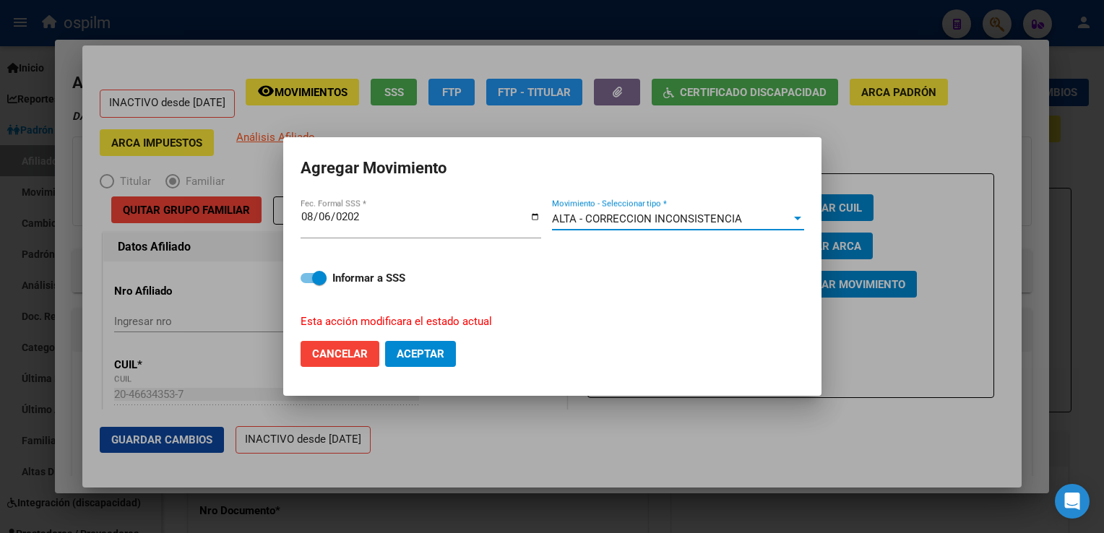
click at [417, 348] on span "Aceptar" at bounding box center [421, 354] width 48 height 13
drag, startPoint x: 358, startPoint y: 356, endPoint x: 416, endPoint y: 345, distance: 59.0
click at [356, 356] on span "Cancelar" at bounding box center [340, 354] width 56 height 13
checkbox input "false"
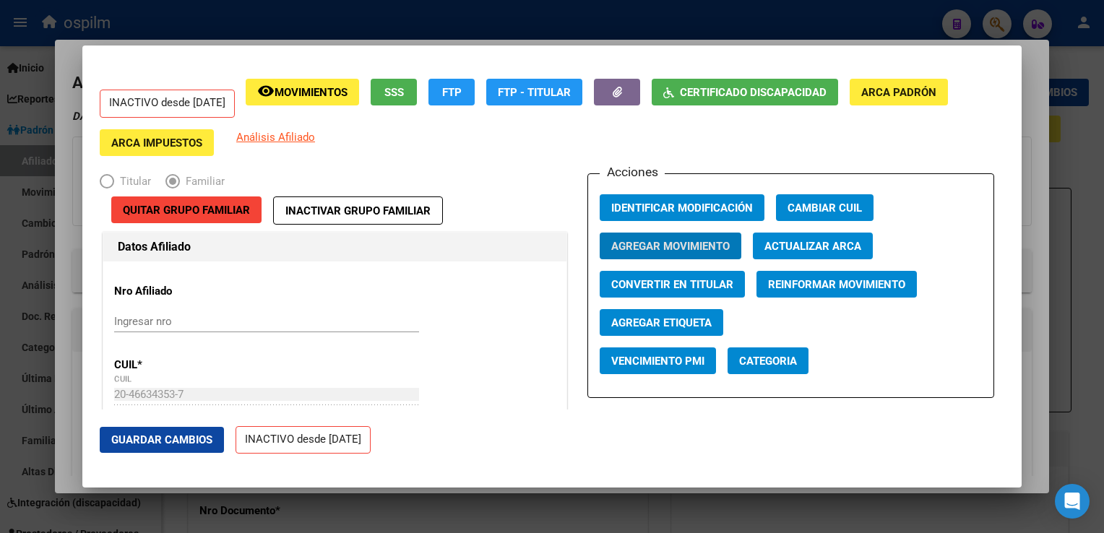
click at [1029, 132] on div at bounding box center [552, 266] width 1104 height 533
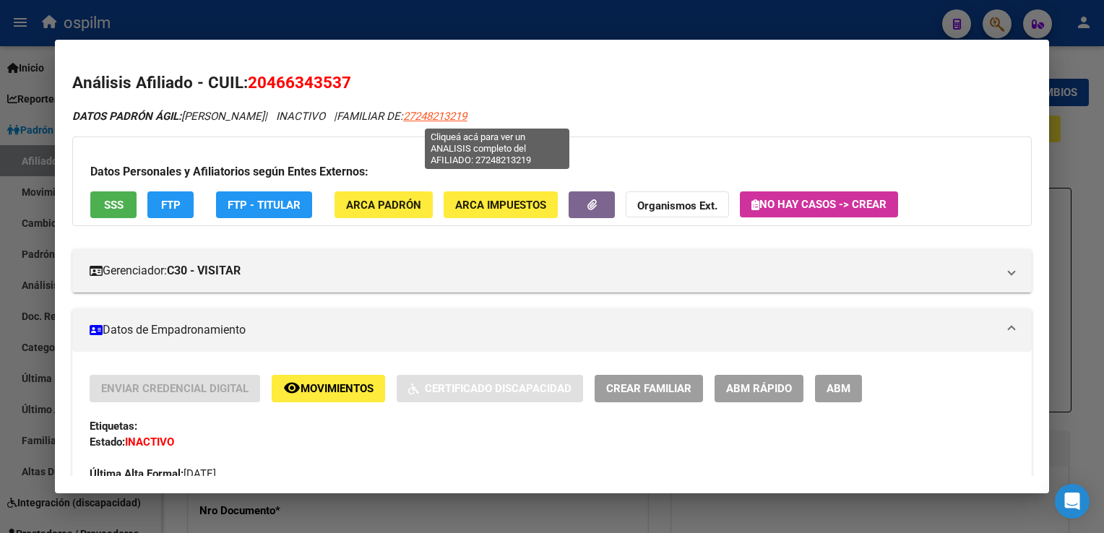
click at [467, 119] on span "27248213219" at bounding box center [435, 116] width 64 height 13
type textarea "27248213219"
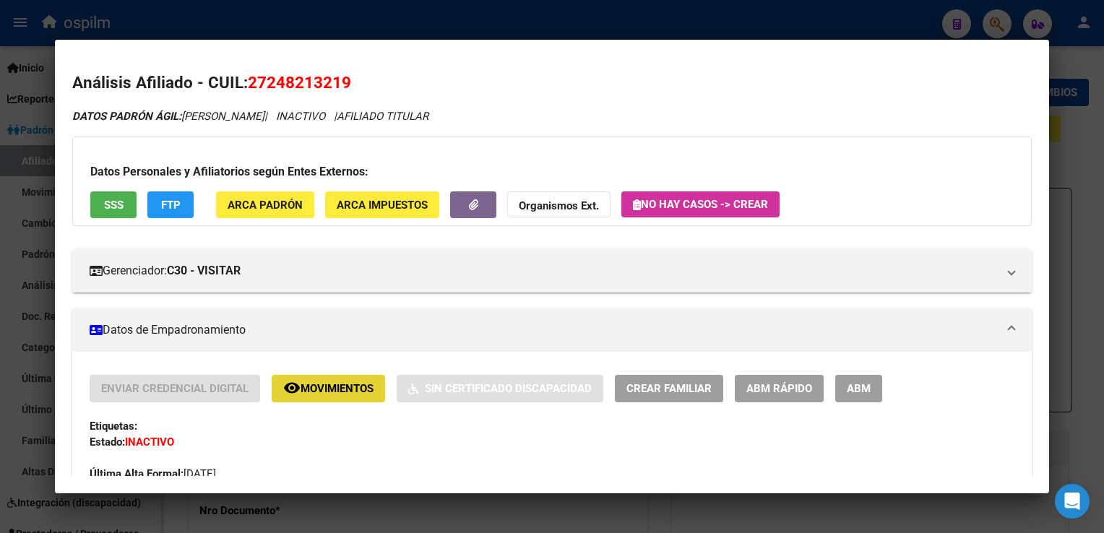
click at [353, 394] on span "Movimientos" at bounding box center [337, 389] width 73 height 13
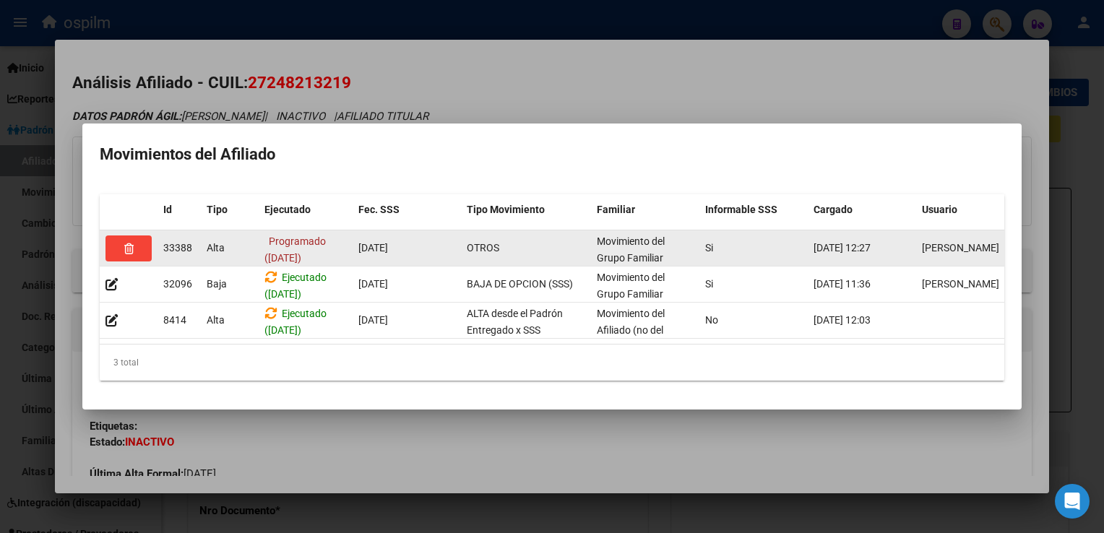
click at [129, 244] on icon "button" at bounding box center [128, 249] width 9 height 11
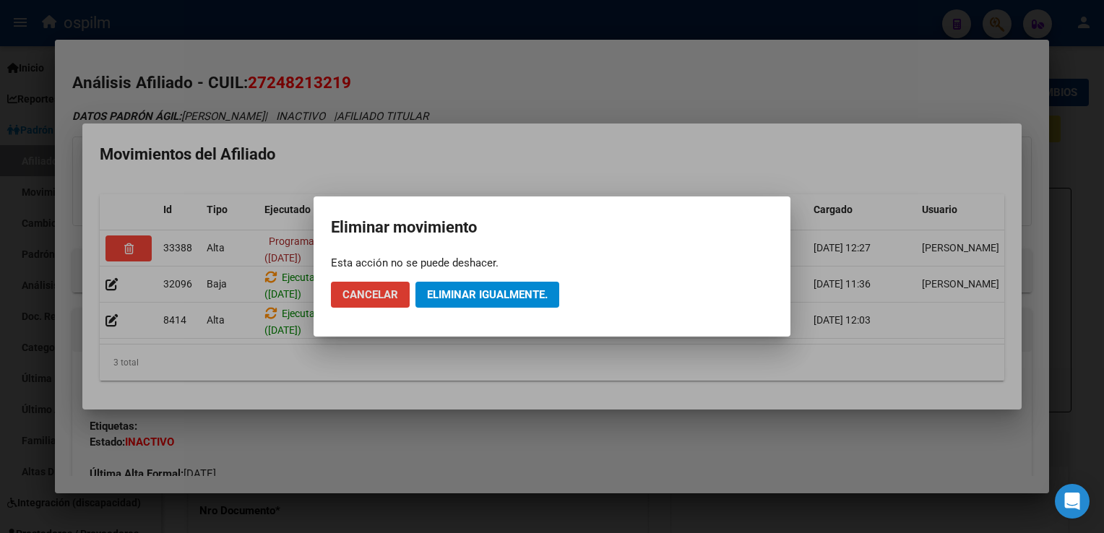
click at [465, 293] on span "Eliminar igualmente." at bounding box center [487, 294] width 121 height 13
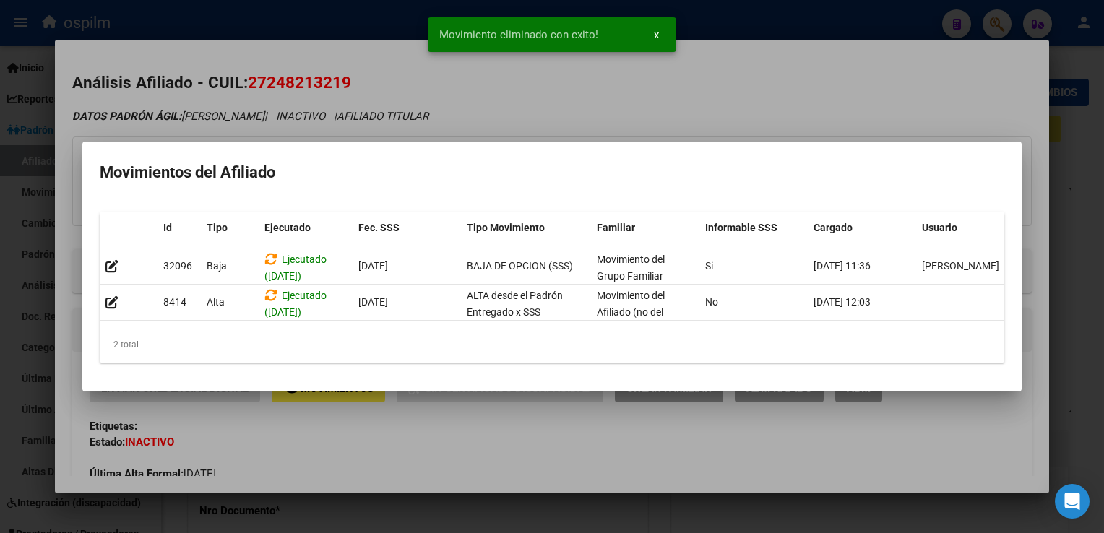
click at [537, 97] on div at bounding box center [552, 266] width 1104 height 533
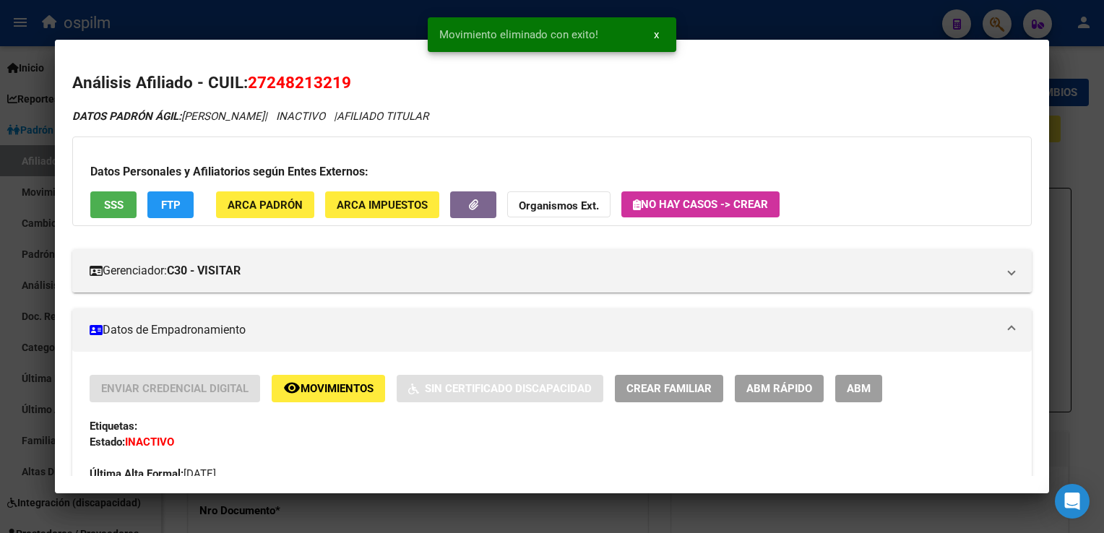
click at [768, 389] on span "ABM Rápido" at bounding box center [780, 389] width 66 height 13
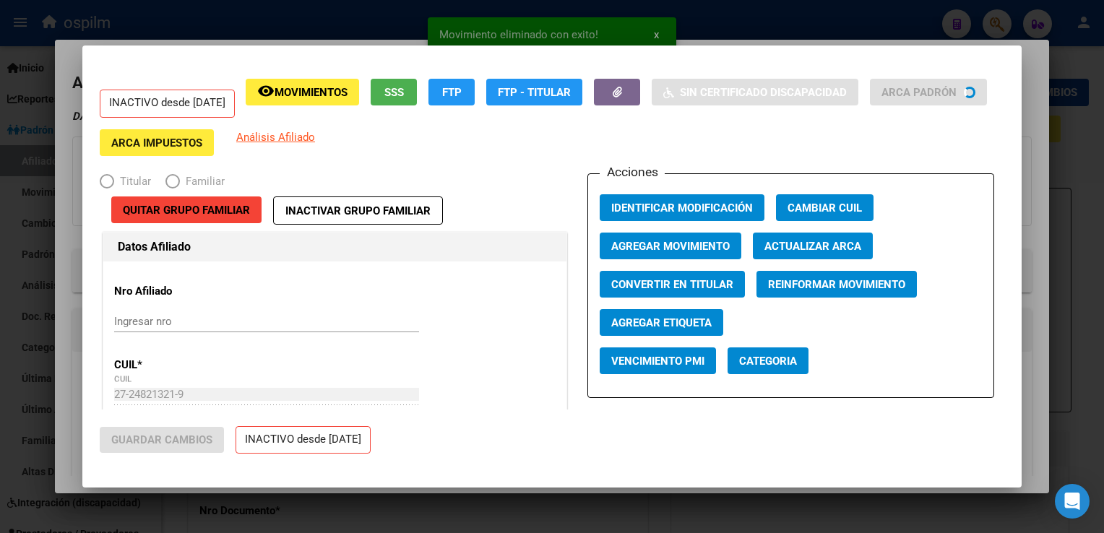
radio input "true"
type input "33-50090851-9"
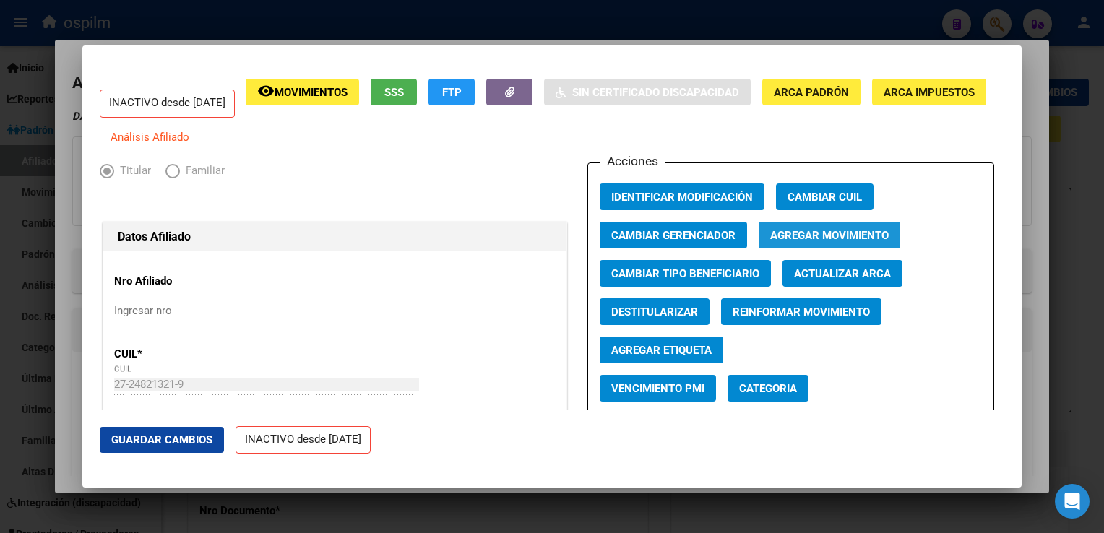
click at [836, 241] on span "Agregar Movimiento" at bounding box center [829, 235] width 119 height 13
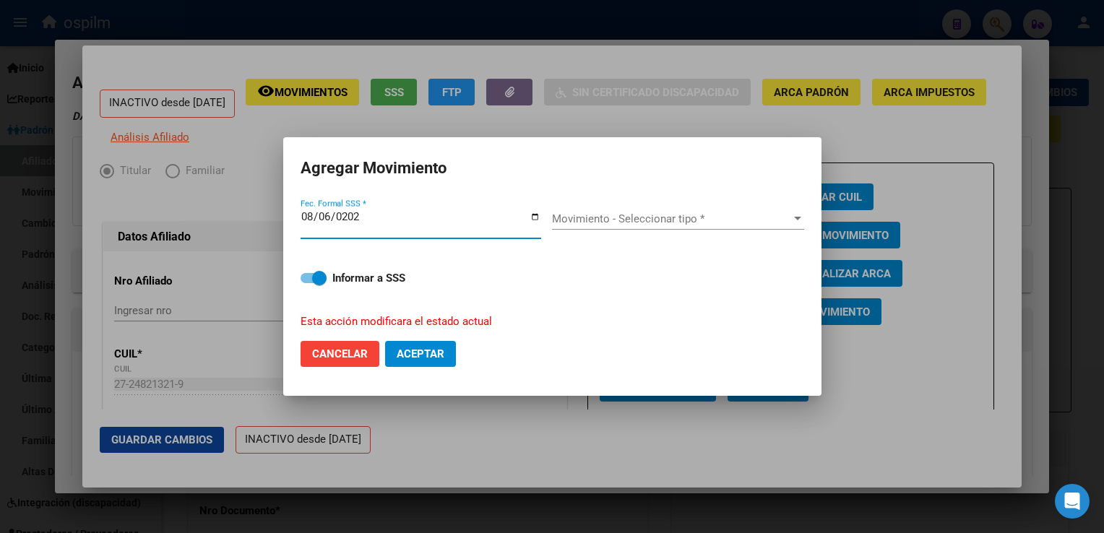
type input "[DATE]"
click at [688, 217] on span "Movimiento - Seleccionar tipo *" at bounding box center [671, 218] width 239 height 13
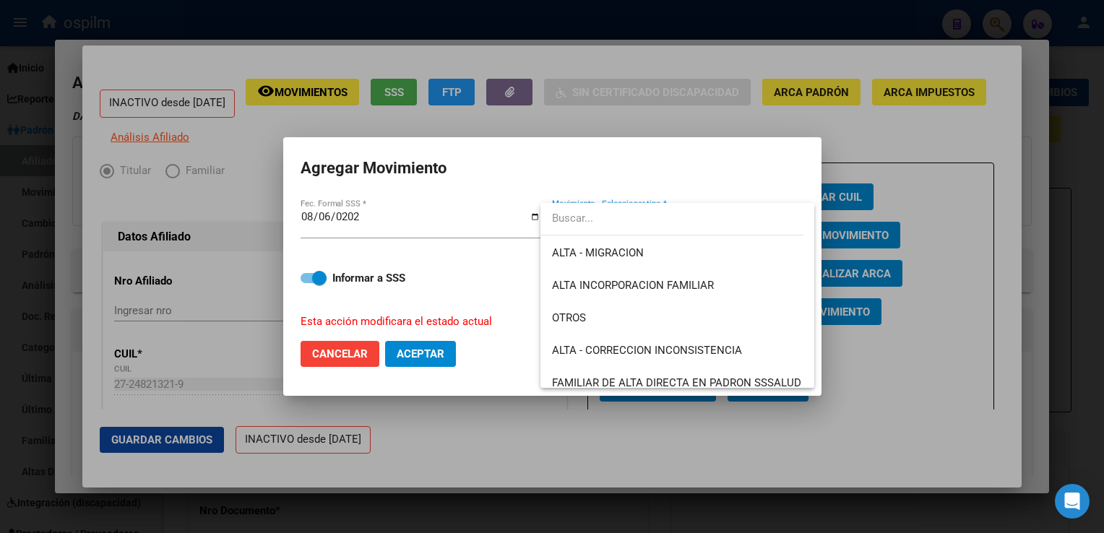
scroll to position [215, 0]
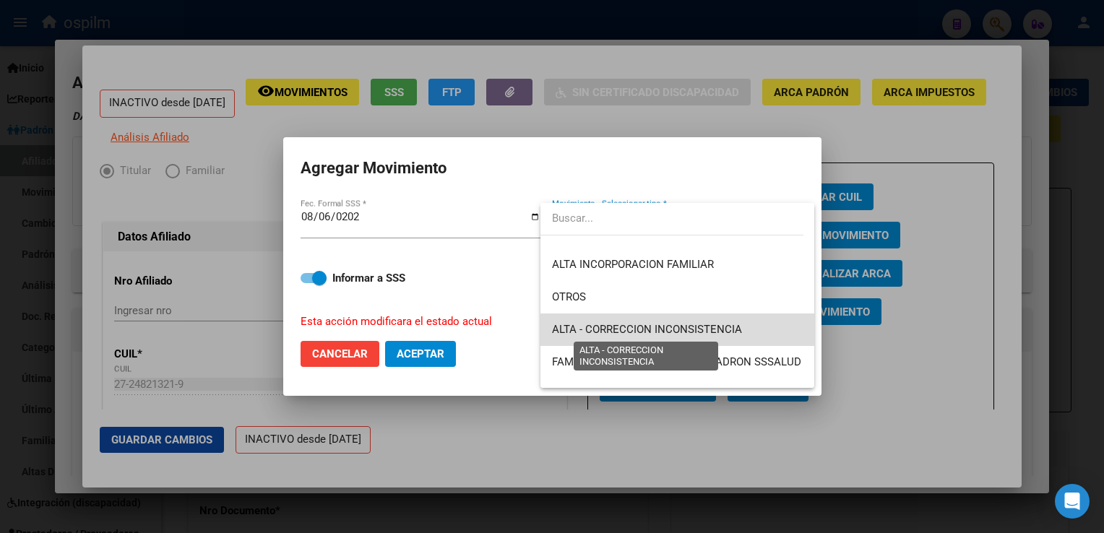
click at [713, 330] on span "ALTA - CORRECCION INCONSISTENCIA" at bounding box center [647, 329] width 190 height 13
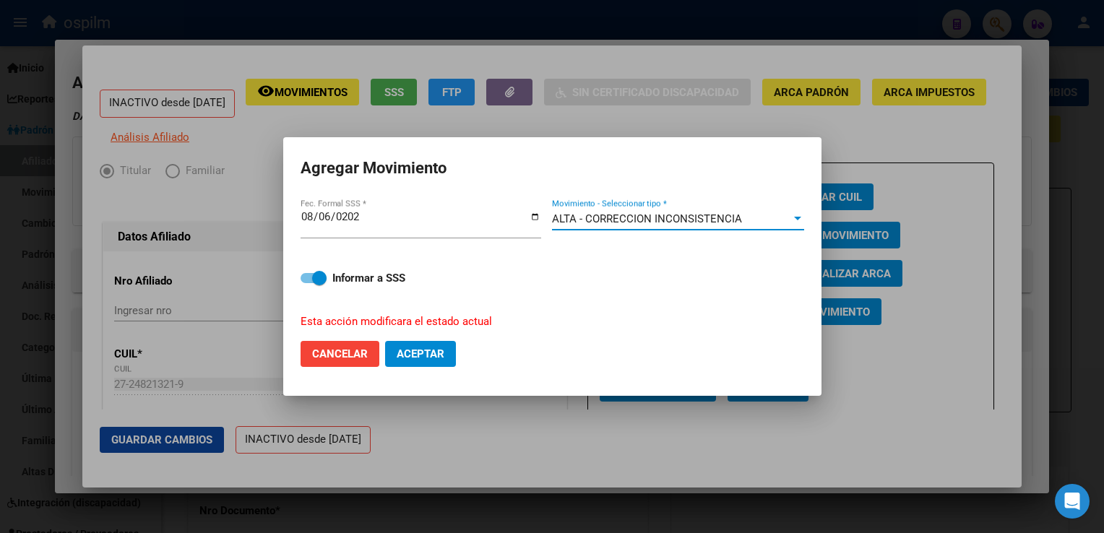
click at [432, 356] on span "Aceptar" at bounding box center [421, 354] width 48 height 13
checkbox input "false"
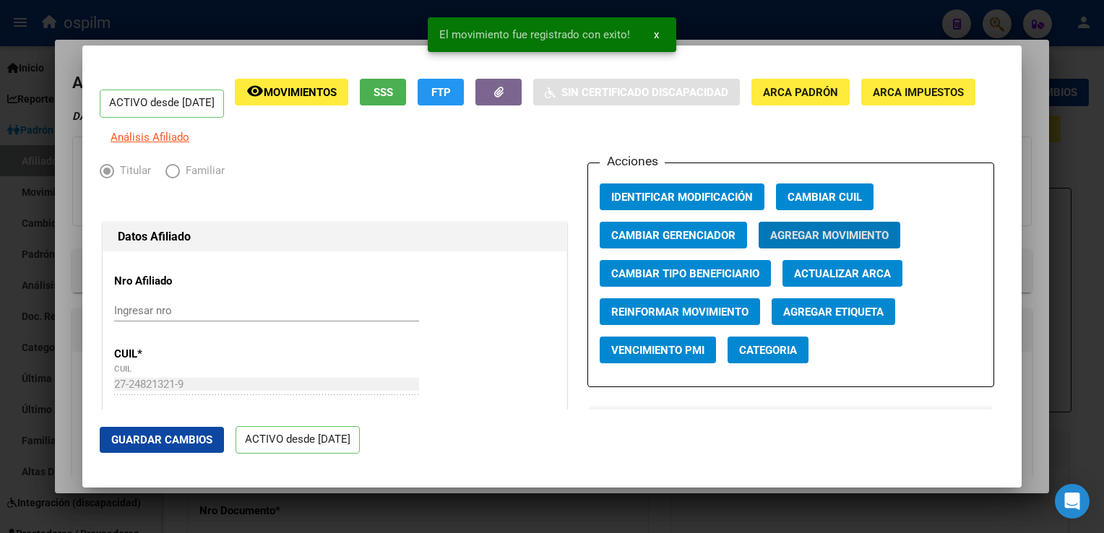
drag, startPoint x: 159, startPoint y: 445, endPoint x: 367, endPoint y: 403, distance: 212.3
click at [159, 445] on span "Guardar Cambios" at bounding box center [161, 440] width 101 height 13
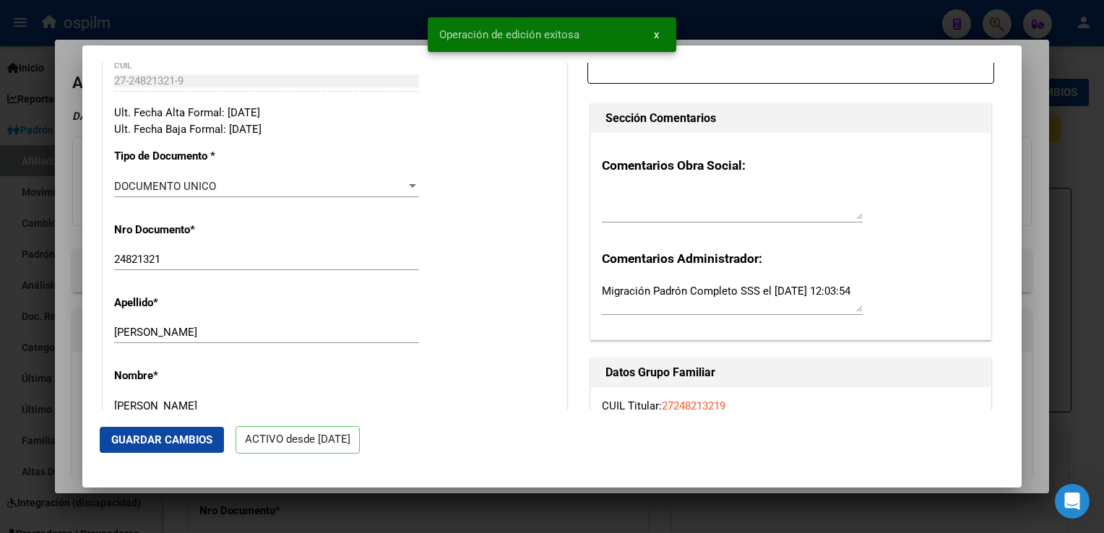
click at [1038, 179] on div at bounding box center [552, 266] width 1104 height 533
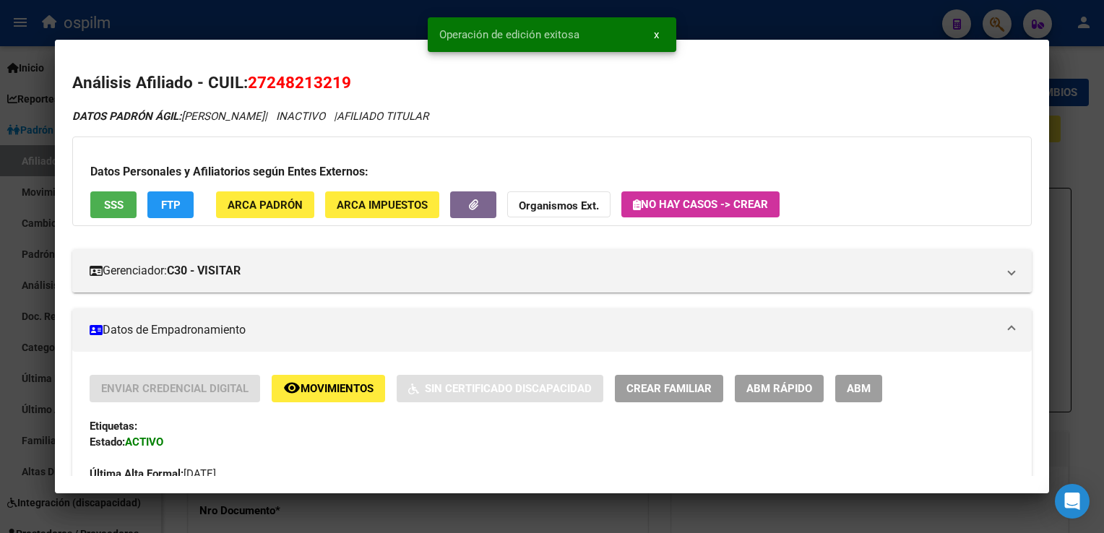
click at [329, 399] on button "remove_red_eye Movimientos" at bounding box center [328, 388] width 113 height 27
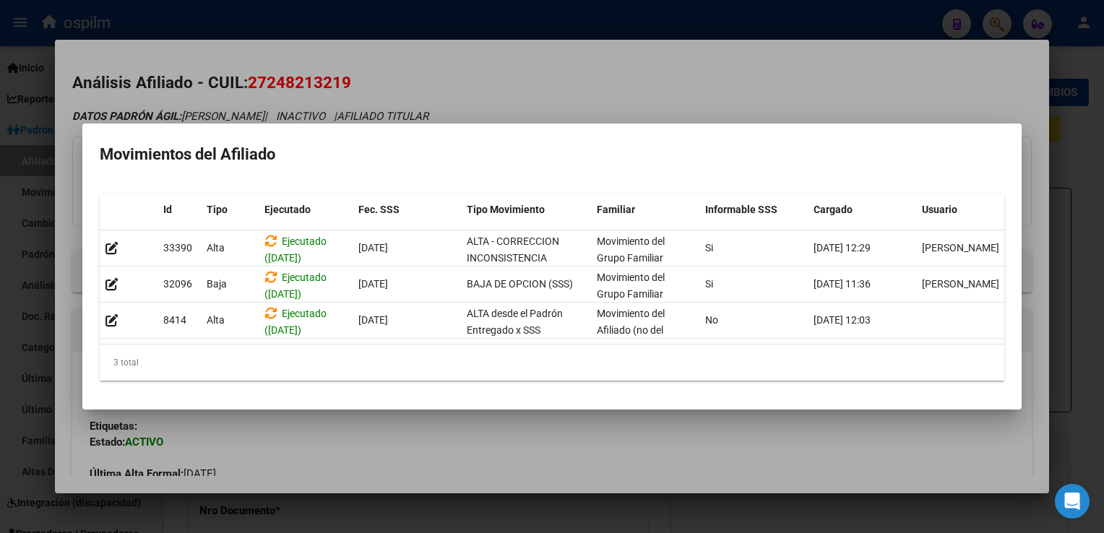
click at [925, 100] on div at bounding box center [552, 266] width 1104 height 533
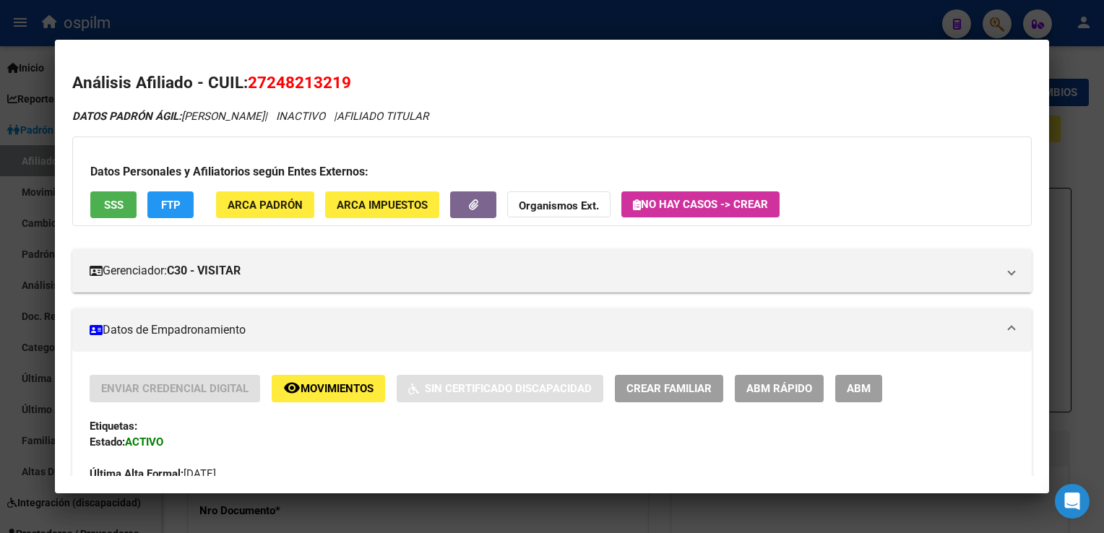
click at [1078, 206] on div at bounding box center [552, 266] width 1104 height 533
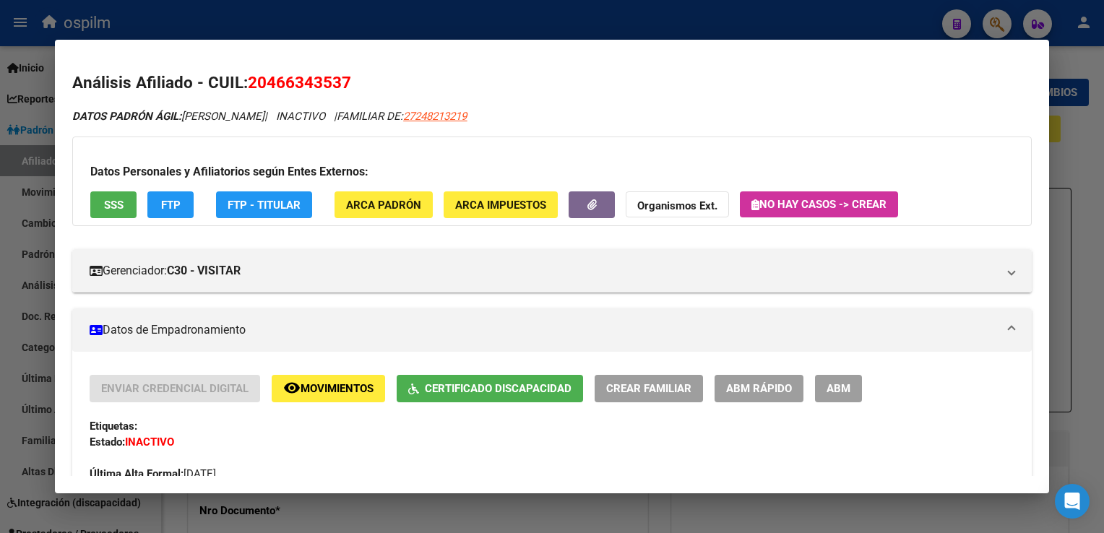
drag, startPoint x: 1070, startPoint y: 178, endPoint x: 757, endPoint y: 184, distance: 312.3
click at [1069, 178] on div at bounding box center [552, 266] width 1104 height 533
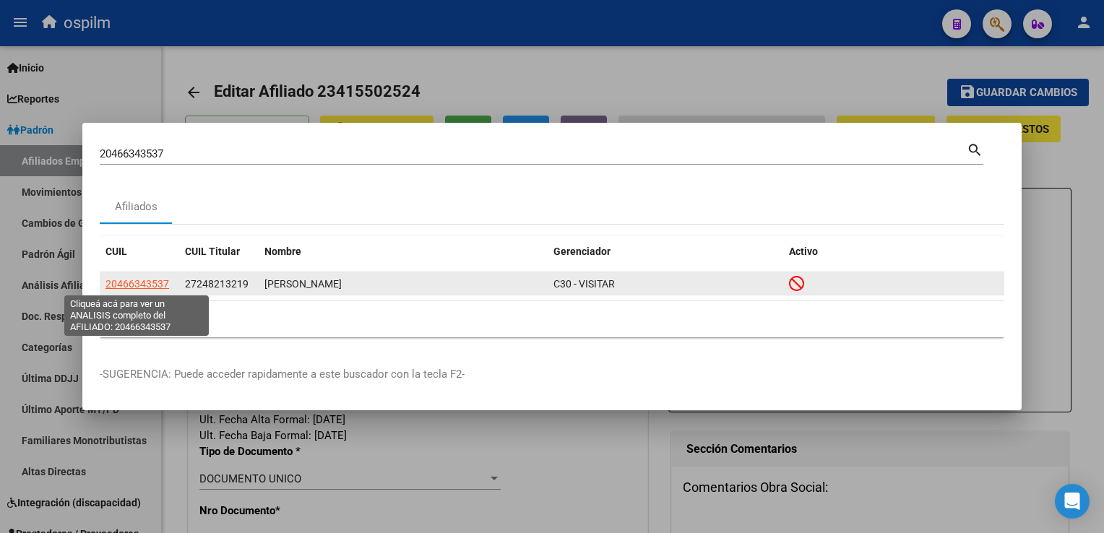
click at [156, 285] on span "20466343537" at bounding box center [138, 284] width 64 height 12
type textarea "20466343537"
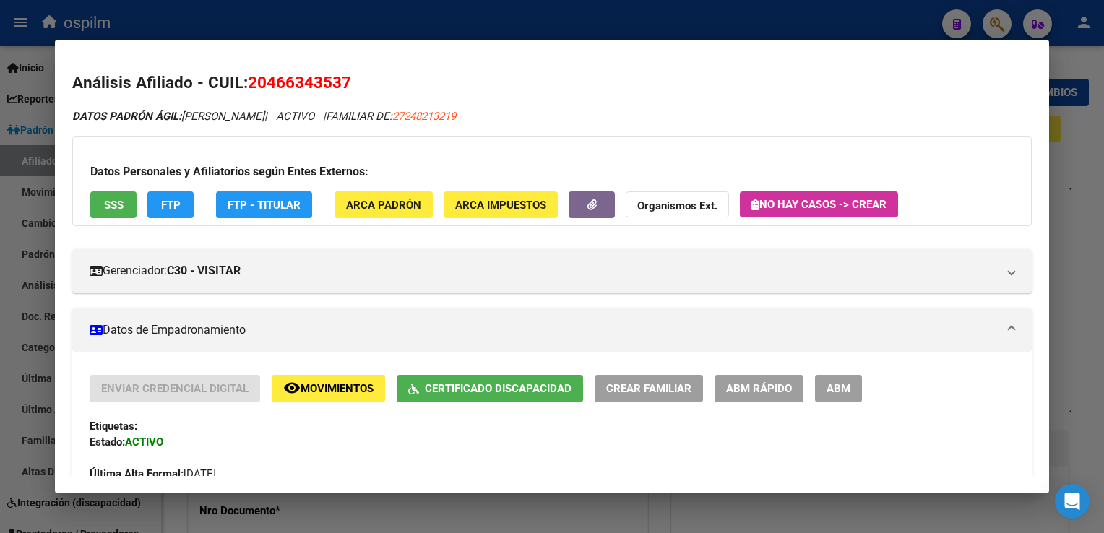
click at [325, 388] on span "Movimientos" at bounding box center [337, 389] width 73 height 13
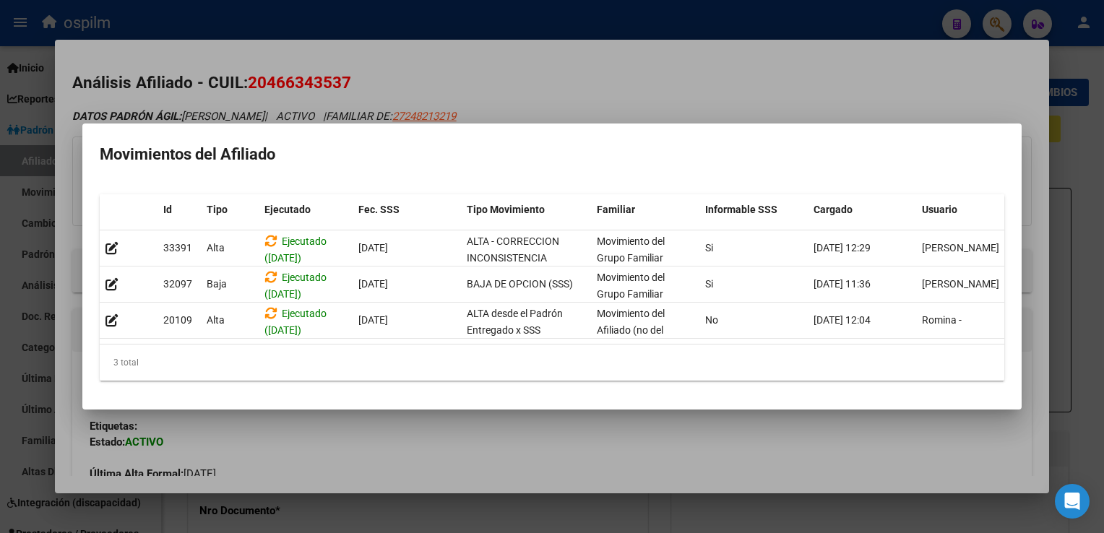
click at [887, 71] on div at bounding box center [552, 266] width 1104 height 533
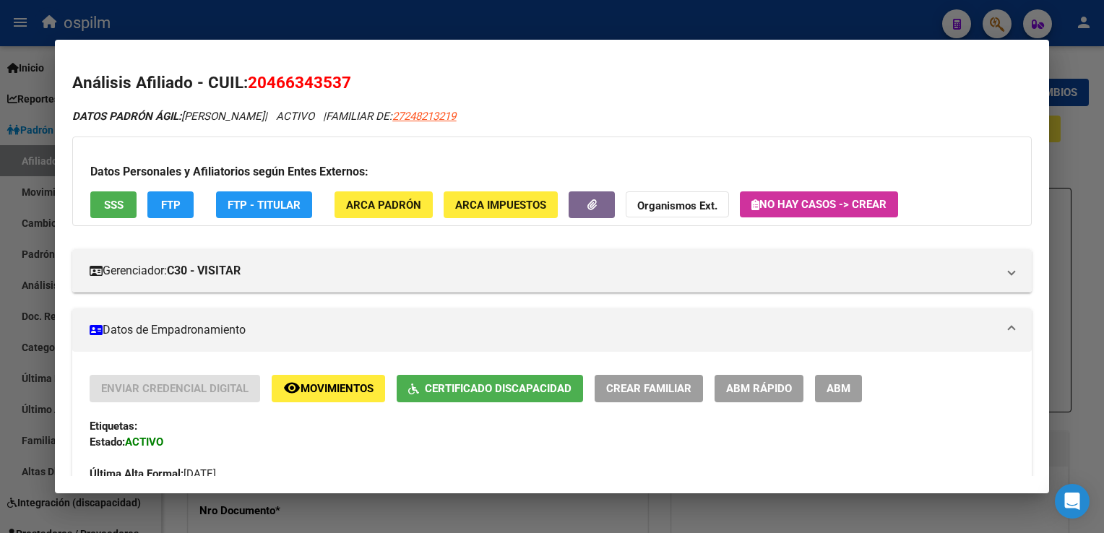
click at [1099, 142] on div at bounding box center [552, 266] width 1104 height 533
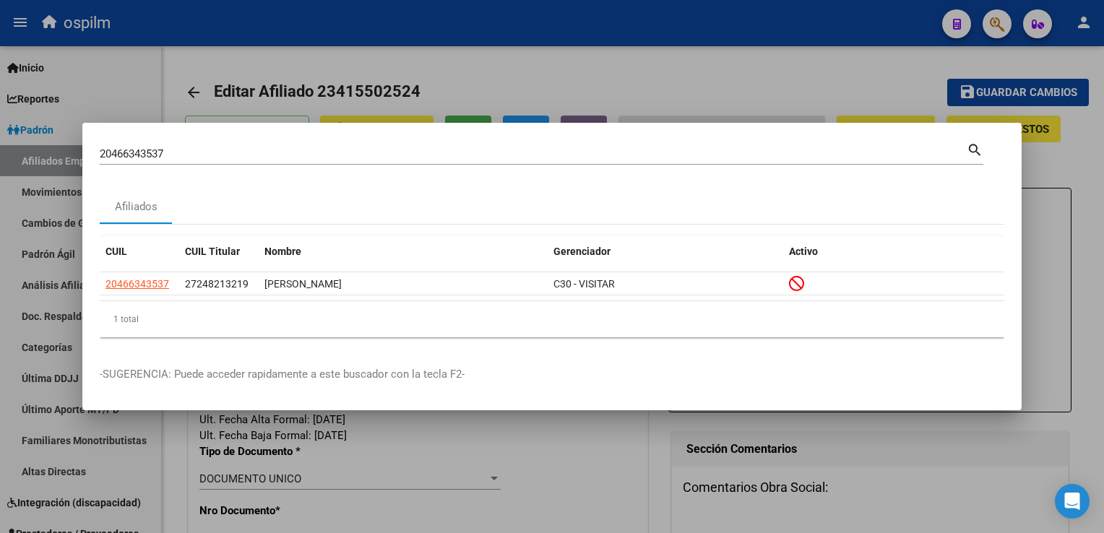
click at [783, 91] on div at bounding box center [552, 266] width 1104 height 533
